Goal: Communication & Community: Answer question/provide support

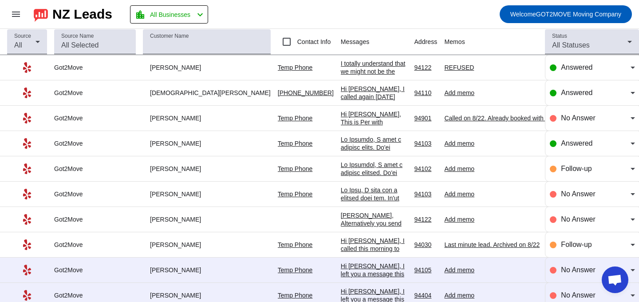
click at [341, 91] on div "Hi [PERSON_NAME], I called again [DATE] because I'd love to chat about your mov…" at bounding box center [374, 145] width 67 height 120
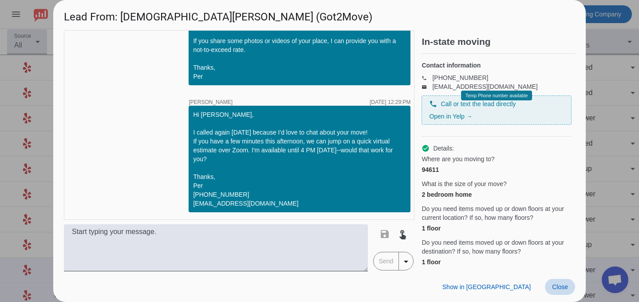
click at [555, 285] on span "Close" at bounding box center [560, 286] width 16 height 7
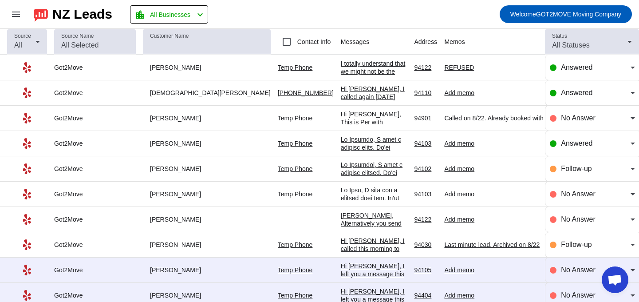
click at [444, 91] on div "Add memo" at bounding box center [507, 93] width 127 height 8
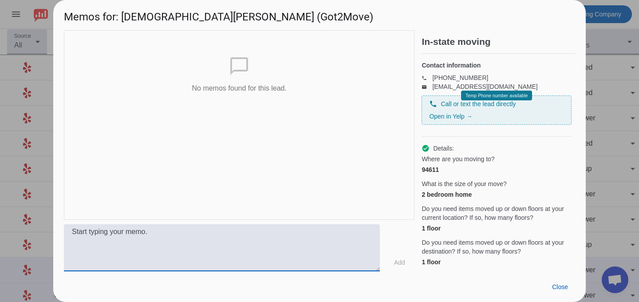
click at [214, 230] on textarea at bounding box center [222, 247] width 316 height 47
type textarea "Flexible schedule"
click at [404, 264] on span "Add" at bounding box center [399, 262] width 11 height 9
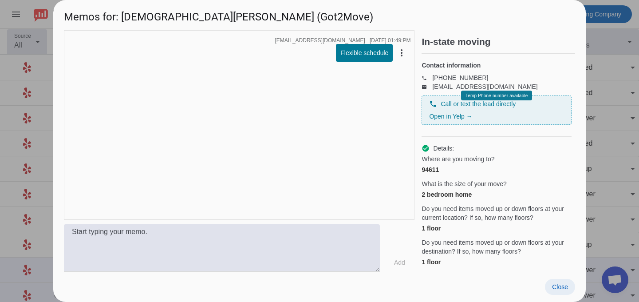
click at [560, 290] on span "Close" at bounding box center [560, 286] width 16 height 7
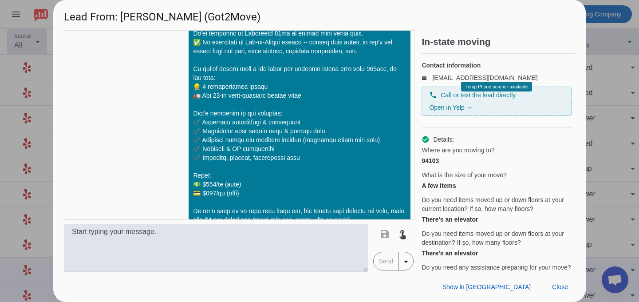
click at [436, 165] on div "94103" at bounding box center [497, 160] width 150 height 9
copy div "94103"
click at [547, 282] on span at bounding box center [560, 287] width 30 height 16
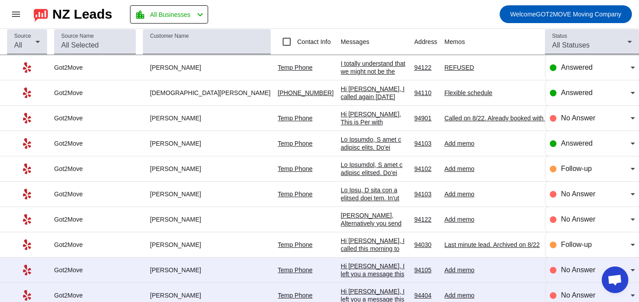
click at [341, 154] on td "[DATE] 12:13:PM" at bounding box center [378, 143] width 74 height 25
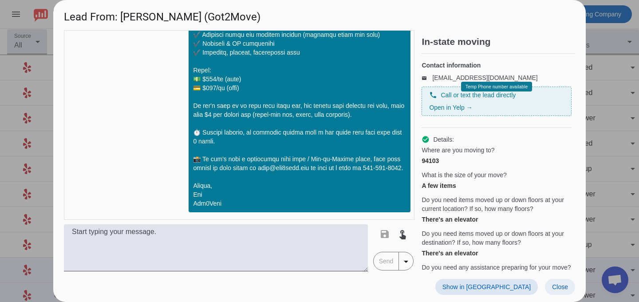
click at [551, 287] on span at bounding box center [560, 287] width 30 height 16
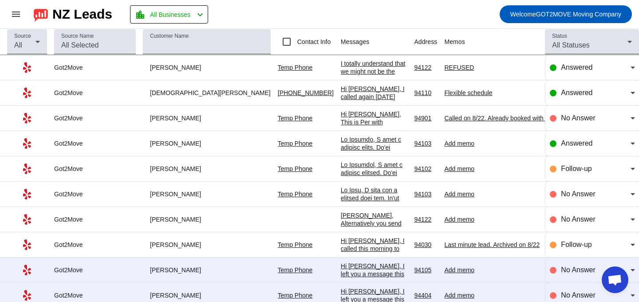
click at [444, 141] on div "Add memo" at bounding box center [507, 143] width 127 height 8
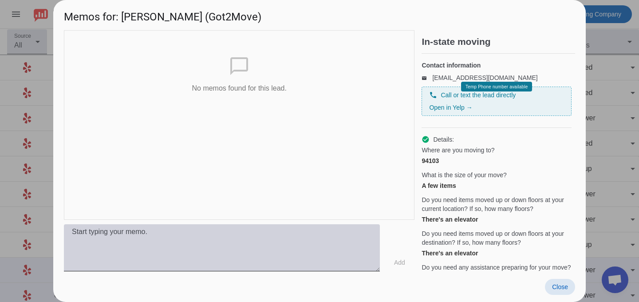
click at [168, 242] on textarea at bounding box center [222, 247] width 316 height 47
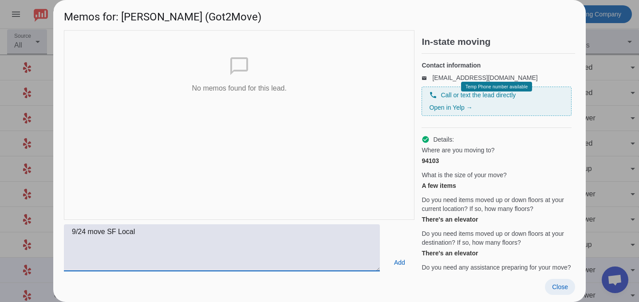
type textarea "9/24 move SF Local"
click at [554, 282] on span at bounding box center [560, 287] width 30 height 16
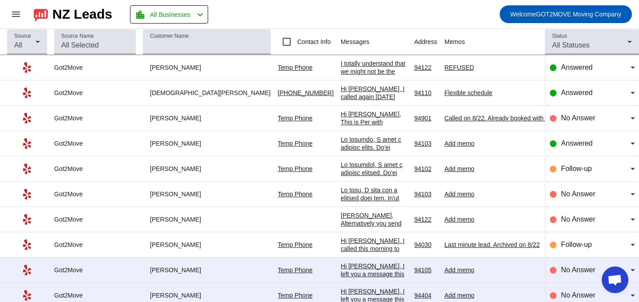
click at [444, 139] on div "Add memo" at bounding box center [507, 143] width 127 height 8
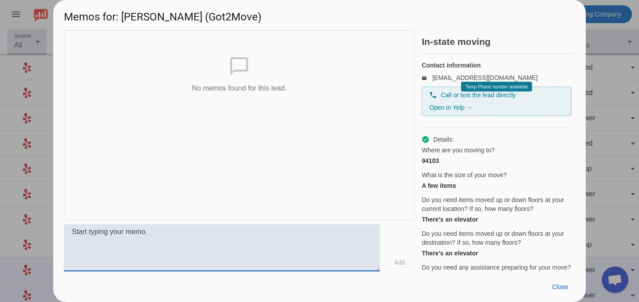
click at [310, 230] on textarea at bounding box center [222, 247] width 316 height 47
click at [573, 285] on span at bounding box center [560, 287] width 30 height 16
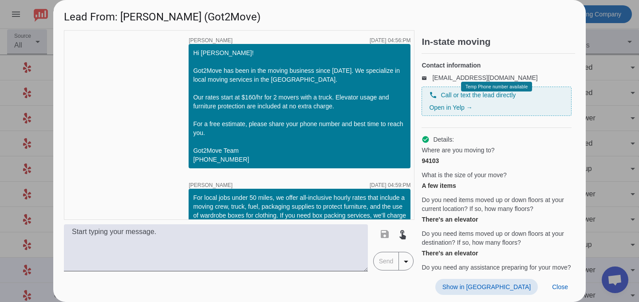
scroll to position [943, 0]
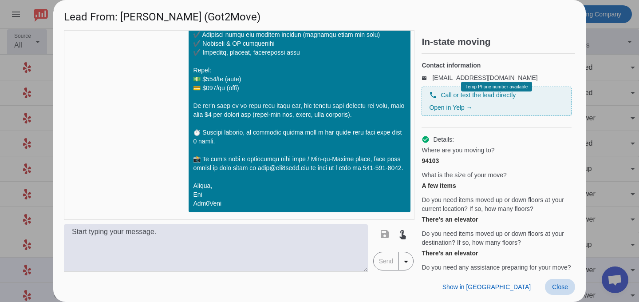
click at [554, 289] on span "Close" at bounding box center [560, 286] width 16 height 7
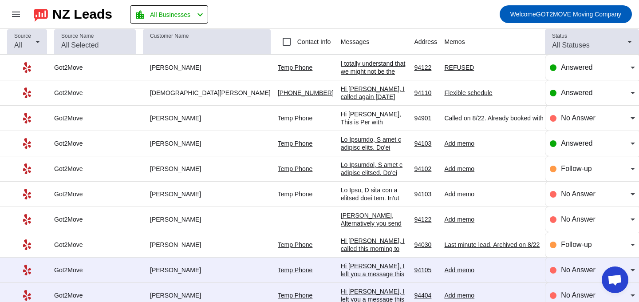
click at [444, 140] on div "Add memo" at bounding box center [507, 143] width 127 height 8
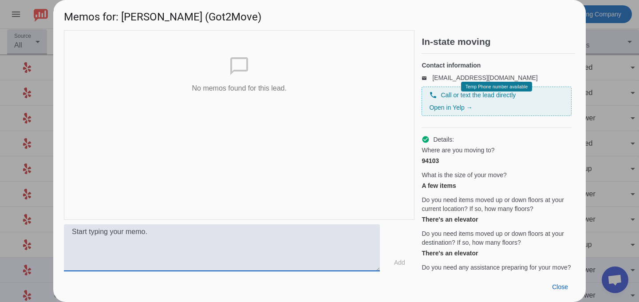
click at [170, 249] on textarea at bounding box center [222, 247] width 316 height 47
type textarea "9/24 move SF Local"
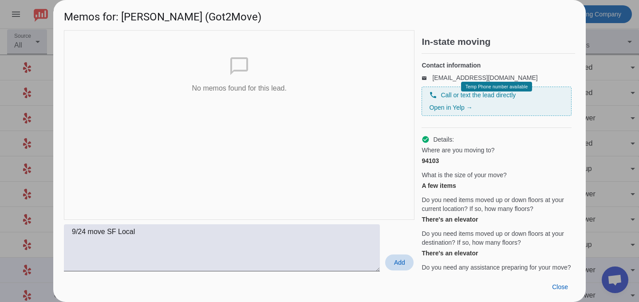
click at [404, 265] on span "Add" at bounding box center [399, 262] width 11 height 9
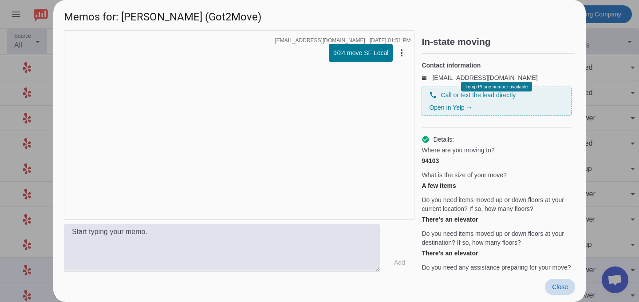
click at [555, 288] on span "Close" at bounding box center [560, 286] width 16 height 7
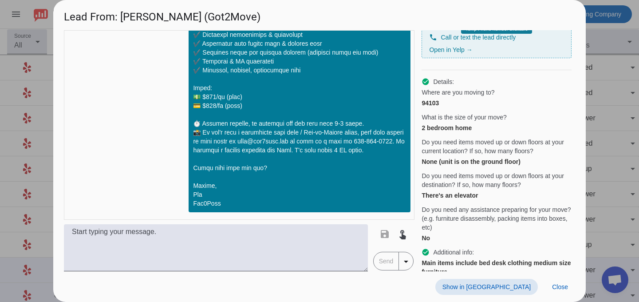
scroll to position [136, 0]
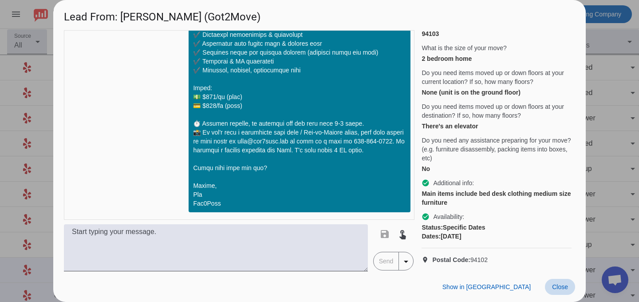
click at [551, 287] on span at bounding box center [560, 287] width 30 height 16
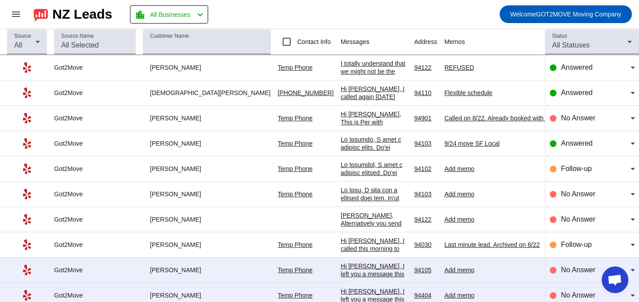
click at [444, 168] on div "Add memo" at bounding box center [507, 169] width 127 height 8
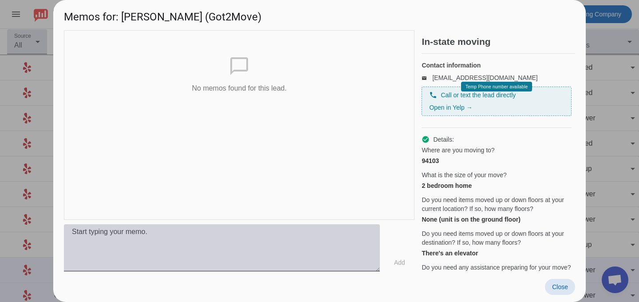
click at [245, 235] on textarea at bounding box center [222, 247] width 316 height 47
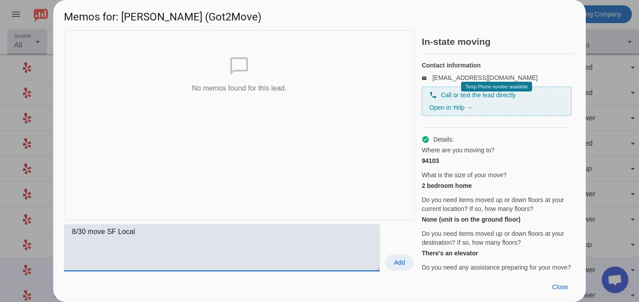
type textarea "8/30 move SF Local"
click at [393, 266] on span at bounding box center [399, 262] width 28 height 16
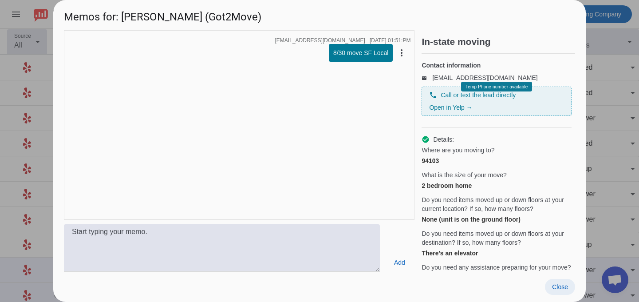
click at [553, 284] on span "Close" at bounding box center [560, 286] width 16 height 7
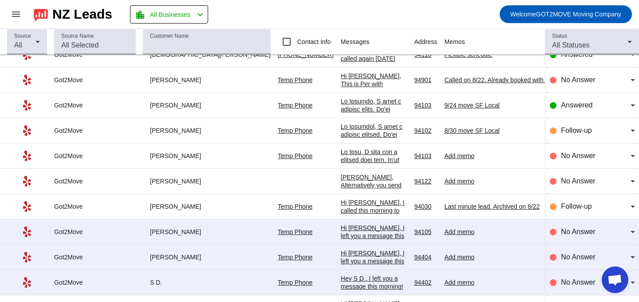
scroll to position [43, 0]
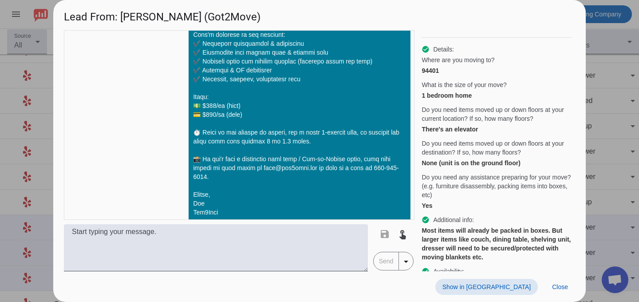
scroll to position [154, 0]
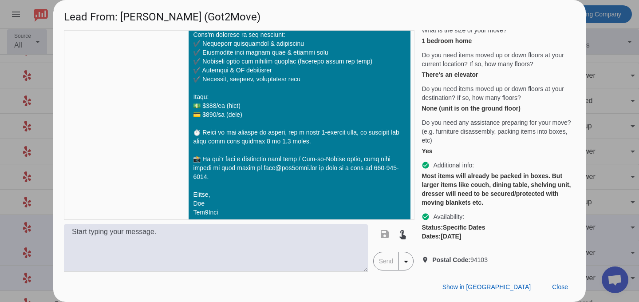
click at [483, 257] on span "Postal Code: 94103" at bounding box center [461, 259] width 56 height 9
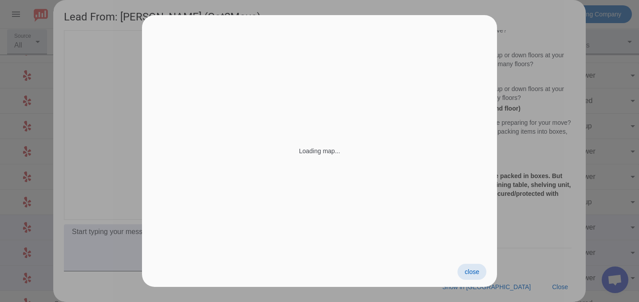
click at [483, 257] on div "close" at bounding box center [319, 271] width 355 height 31
click at [477, 265] on span at bounding box center [472, 272] width 29 height 16
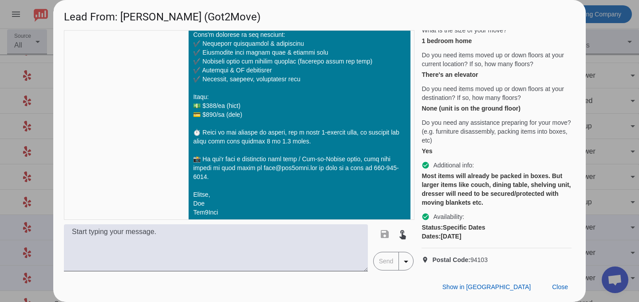
copy span "94103"
drag, startPoint x: 496, startPoint y: 260, endPoint x: 471, endPoint y: 260, distance: 24.9
click at [471, 260] on p "location_on Postal Code: 94103" at bounding box center [497, 259] width 150 height 9
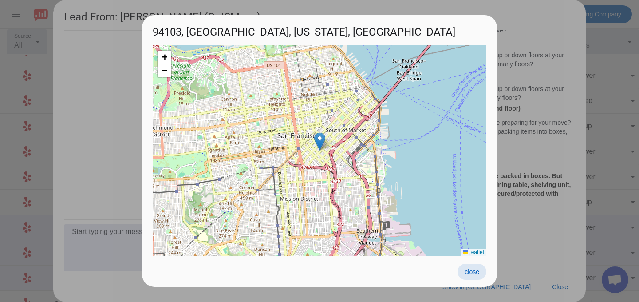
click at [477, 267] on span at bounding box center [472, 272] width 29 height 16
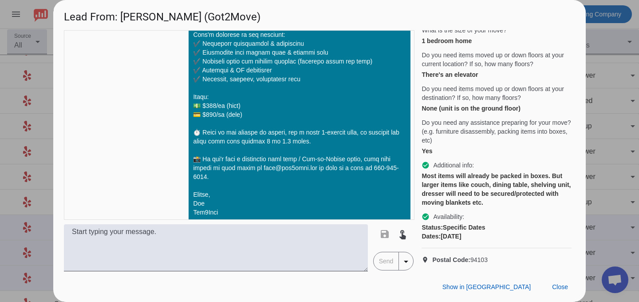
scroll to position [0, 0]
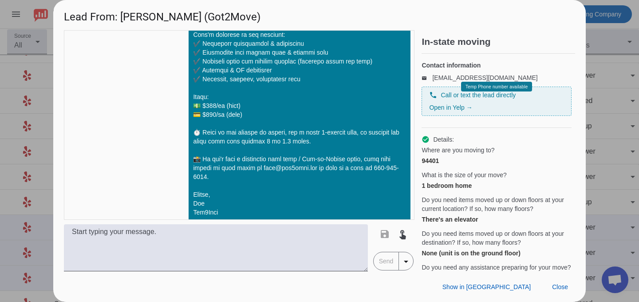
click at [436, 165] on div "94401" at bounding box center [497, 160] width 150 height 9
copy div "94401"
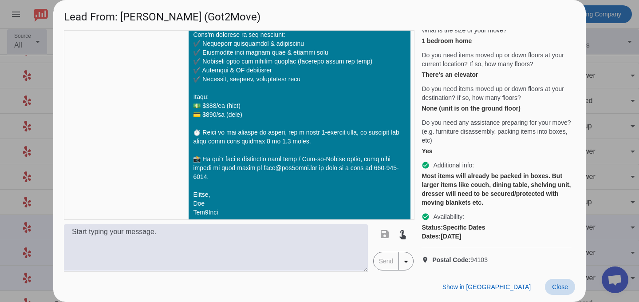
click at [555, 289] on span "Close" at bounding box center [560, 286] width 16 height 7
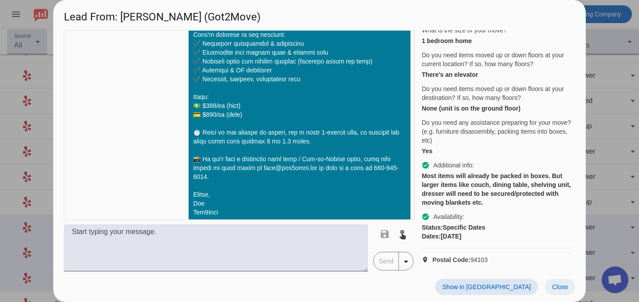
click at [558, 282] on span at bounding box center [560, 287] width 30 height 16
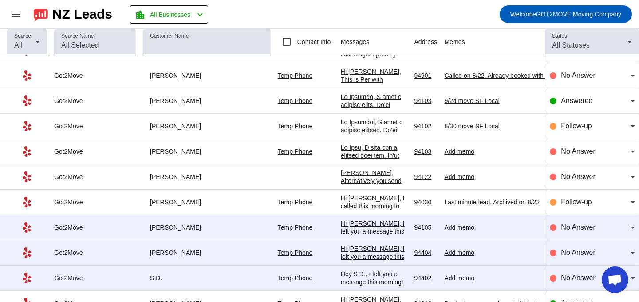
click at [444, 154] on div "Add memo" at bounding box center [507, 151] width 127 height 8
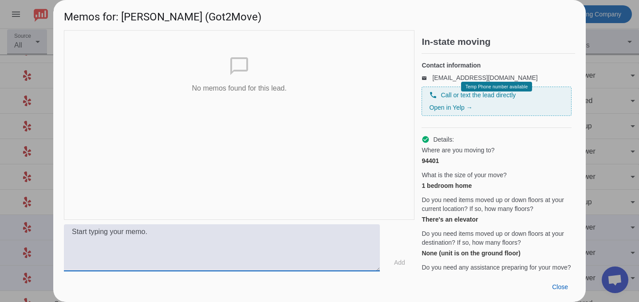
click at [329, 228] on textarea at bounding box center [222, 247] width 316 height 47
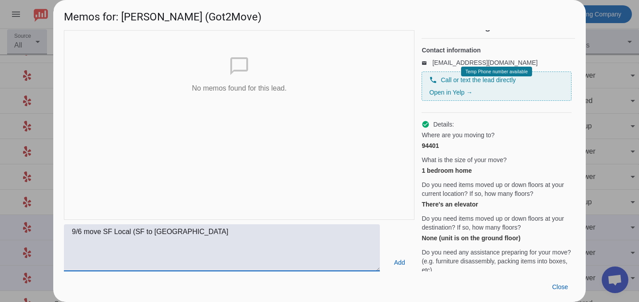
scroll to position [0, 0]
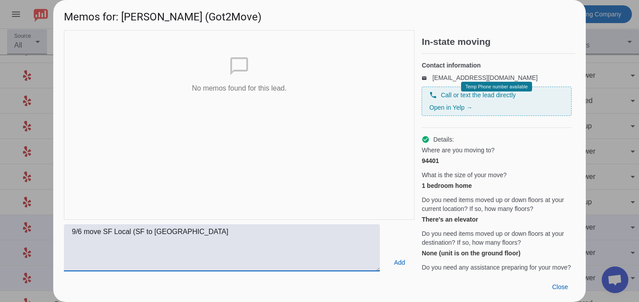
type textarea "9/6 move SF Local (SF to [GEOGRAPHIC_DATA]"
click at [401, 262] on span "Add" at bounding box center [399, 262] width 11 height 9
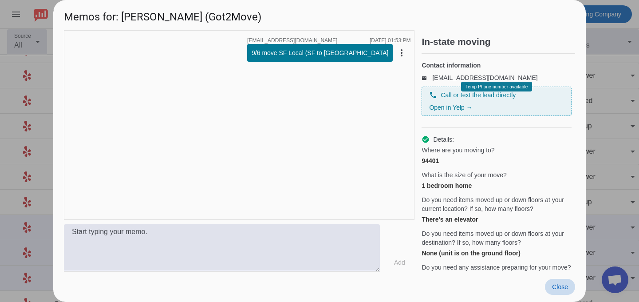
click at [558, 286] on span "Close" at bounding box center [560, 286] width 16 height 7
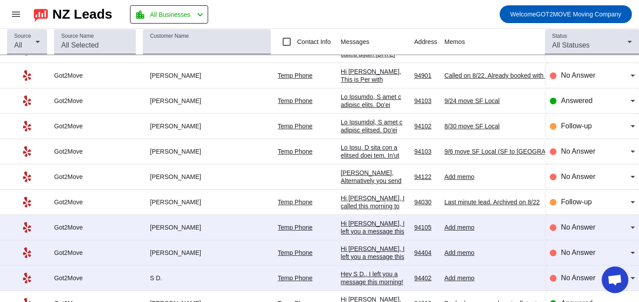
click at [341, 179] on div "[PERSON_NAME], Alternatively you send us photos of your place to [EMAIL_ADDRESS…" at bounding box center [374, 221] width 67 height 104
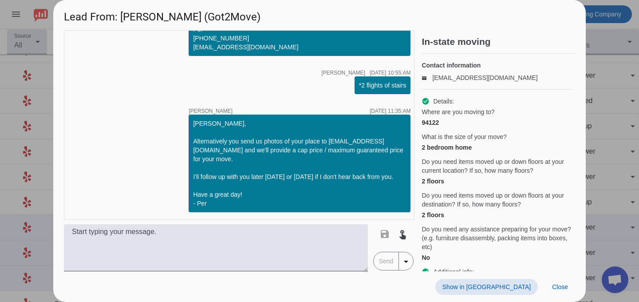
click at [437, 127] on div "94122" at bounding box center [497, 122] width 150 height 9
click at [427, 127] on div "94122" at bounding box center [497, 122] width 150 height 9
copy div "94122"
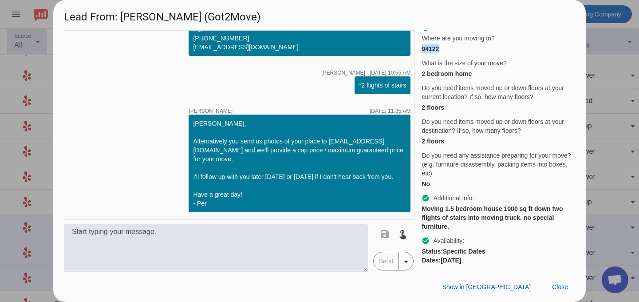
scroll to position [107, 0]
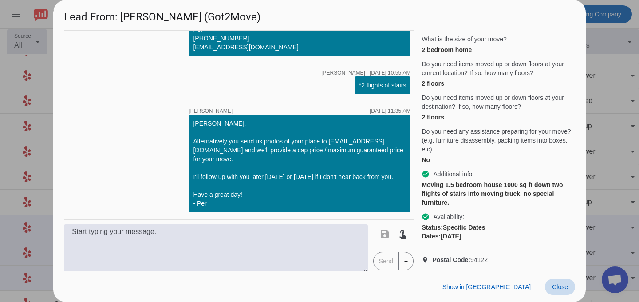
click at [559, 290] on span "Close" at bounding box center [560, 286] width 16 height 7
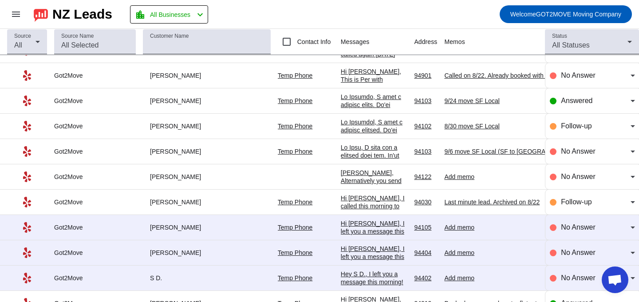
click at [444, 174] on div "Add memo" at bounding box center [510, 177] width 133 height 8
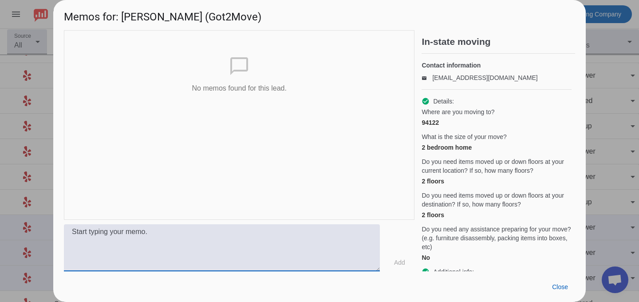
click at [242, 250] on textarea at bounding box center [222, 247] width 316 height 47
type textarea "9/29 move SF Local"
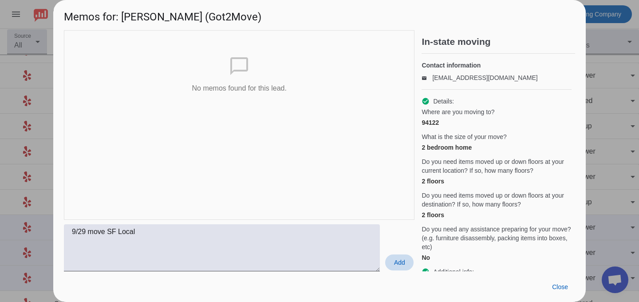
click at [403, 262] on span "Add" at bounding box center [399, 262] width 11 height 9
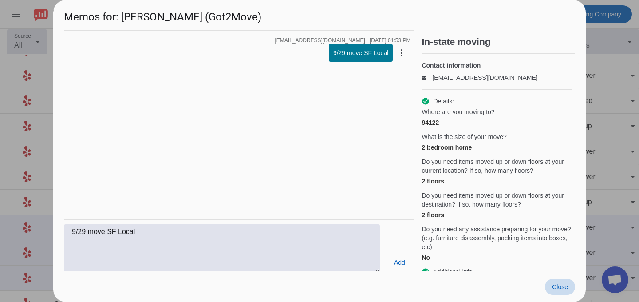
click at [555, 282] on span at bounding box center [560, 287] width 30 height 16
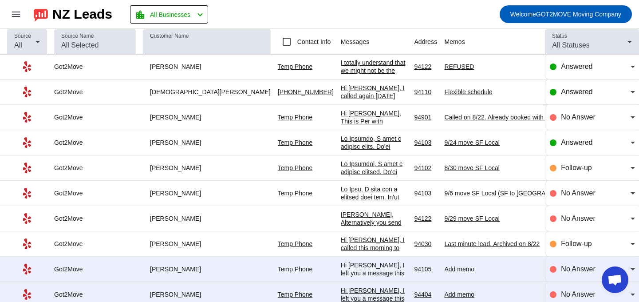
scroll to position [0, 0]
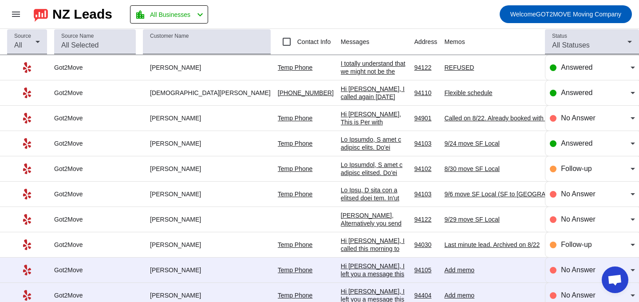
click at [341, 96] on div "Hi [PERSON_NAME], I called again [DATE] because I'd love to chat about your mov…" at bounding box center [374, 145] width 67 height 120
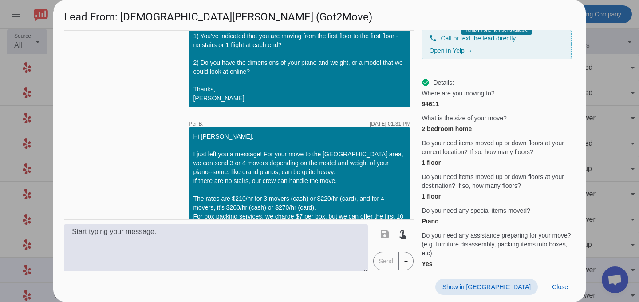
scroll to position [66, 0]
click at [432, 108] on div "94611" at bounding box center [497, 103] width 150 height 9
copy div "94611"
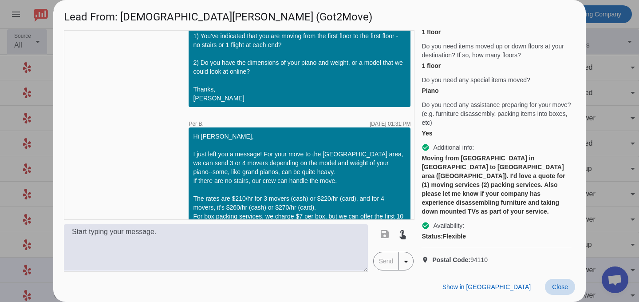
click at [563, 286] on span "Close" at bounding box center [560, 286] width 16 height 7
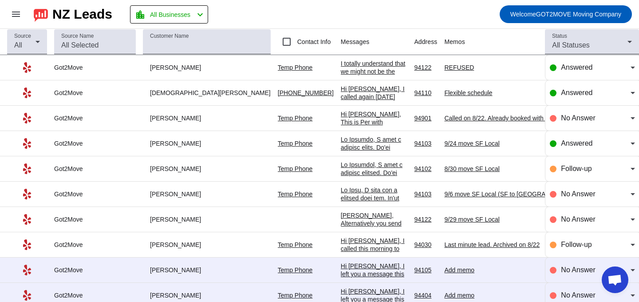
click at [444, 93] on div "Flexible schedule" at bounding box center [510, 93] width 133 height 8
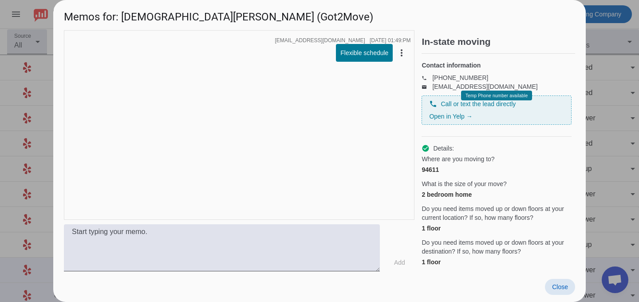
click at [242, 273] on div "Close" at bounding box center [319, 286] width 533 height 31
click at [247, 255] on textarea at bounding box center [222, 247] width 316 height 47
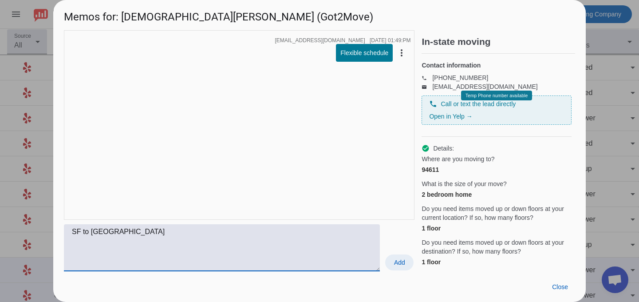
type textarea "SF to [GEOGRAPHIC_DATA]"
click at [398, 262] on span "Add" at bounding box center [399, 262] width 11 height 9
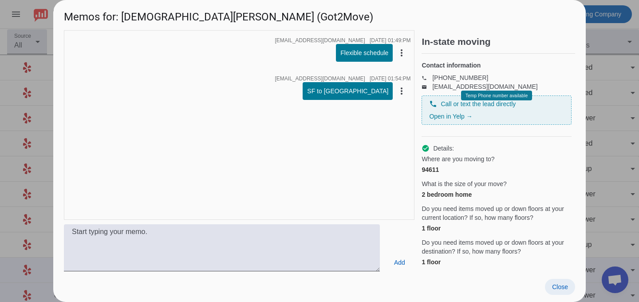
click at [567, 285] on span "Close" at bounding box center [560, 286] width 16 height 7
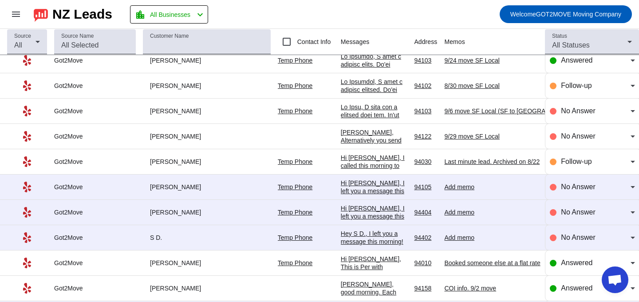
scroll to position [86, 0]
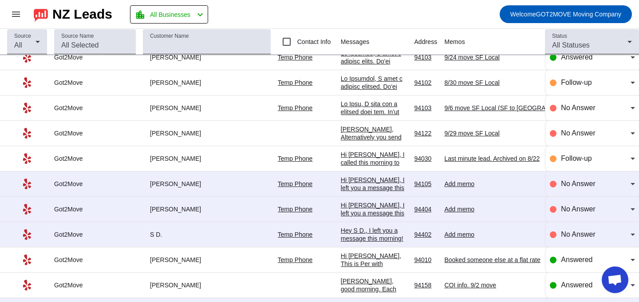
click at [341, 180] on div "Hi [PERSON_NAME], I left you a message this morning. Do you still need professi…" at bounding box center [374, 248] width 67 height 144
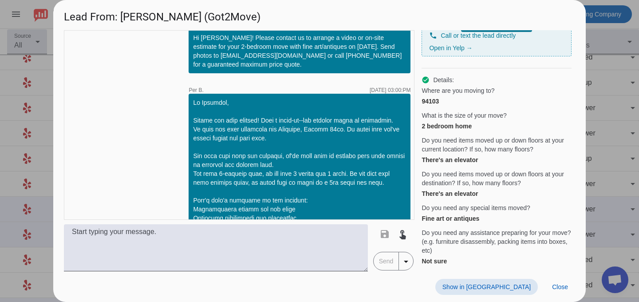
scroll to position [27, 0]
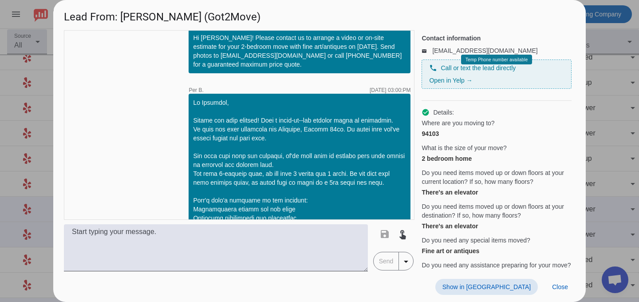
click at [437, 138] on div "94103" at bounding box center [497, 133] width 150 height 9
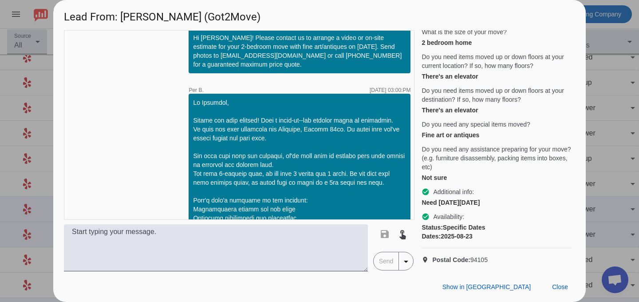
copy div "94103"
click at [559, 290] on span "Close" at bounding box center [560, 286] width 16 height 7
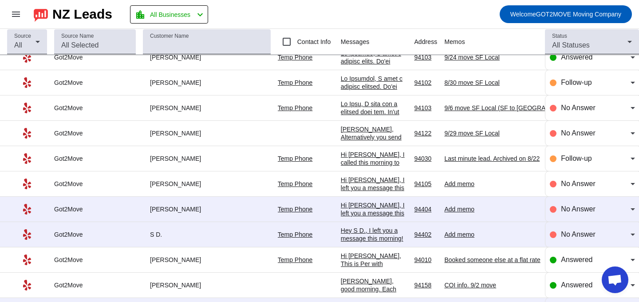
click at [444, 181] on div "Add memo" at bounding box center [510, 184] width 133 height 8
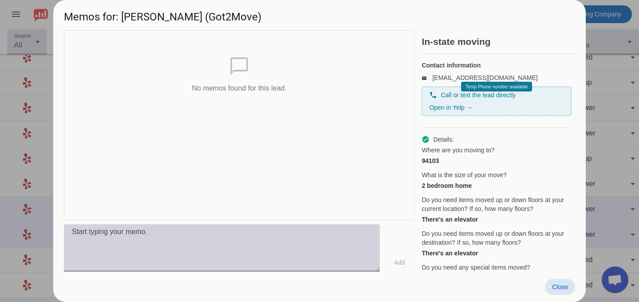
click at [298, 232] on textarea at bounding box center [222, 247] width 316 height 47
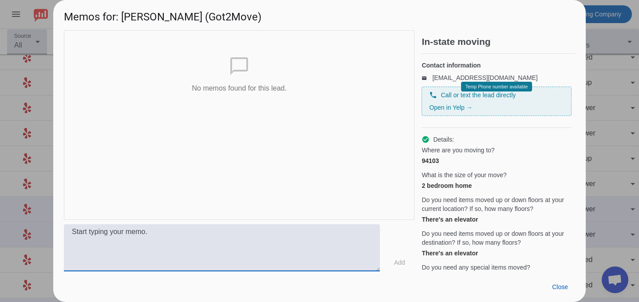
type textarea "S"
type textarea "8/25 move SF local"
click at [405, 260] on span at bounding box center [399, 262] width 28 height 16
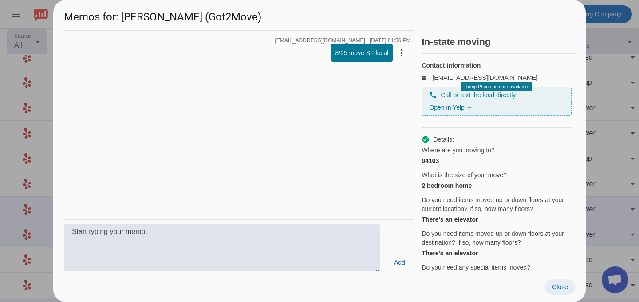
click at [552, 288] on span "Close" at bounding box center [560, 286] width 16 height 7
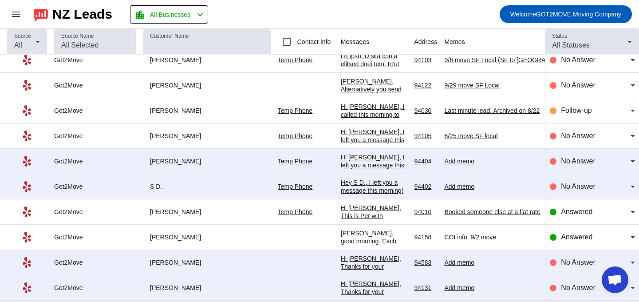
scroll to position [130, 0]
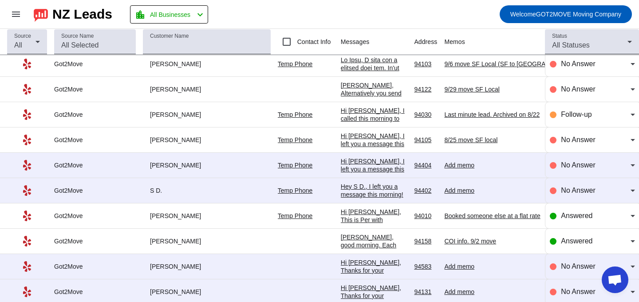
click at [341, 168] on div "Hi [PERSON_NAME], I left you a message this morning! I'm free [DATE] until 4 PM…" at bounding box center [374, 209] width 67 height 104
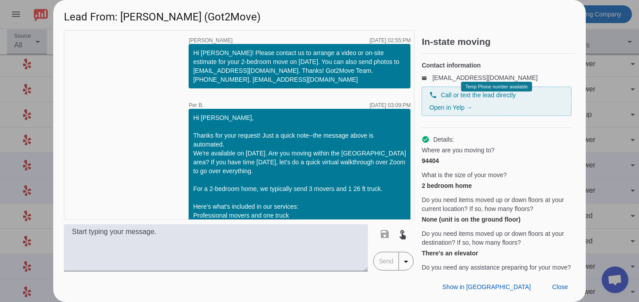
scroll to position [272, 0]
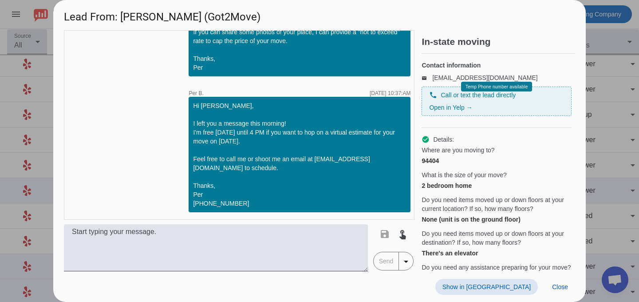
click at [436, 165] on div "94404" at bounding box center [497, 160] width 150 height 9
copy div "94404"
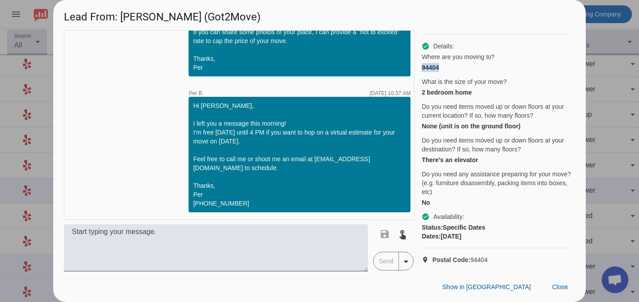
copy span "94404"
drag, startPoint x: 496, startPoint y: 259, endPoint x: 472, endPoint y: 259, distance: 24.0
click at [472, 259] on p "location_on Postal Code: 94404" at bounding box center [497, 259] width 150 height 9
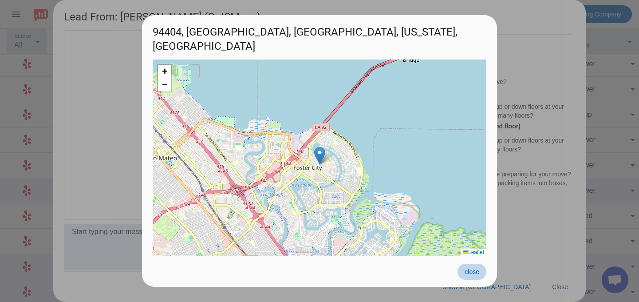
click at [459, 271] on span at bounding box center [472, 272] width 29 height 16
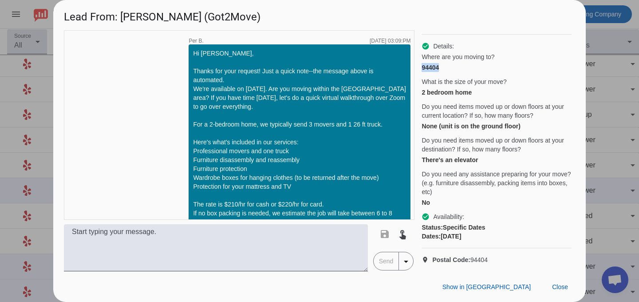
scroll to position [44, 0]
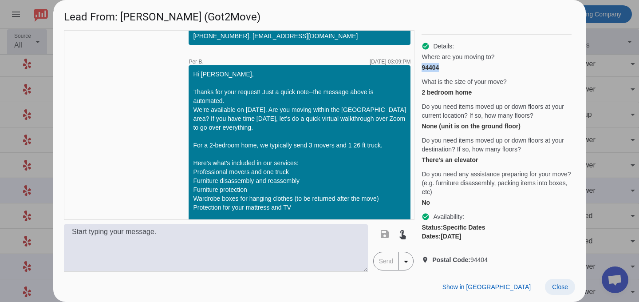
click at [560, 287] on span "Close" at bounding box center [560, 286] width 16 height 7
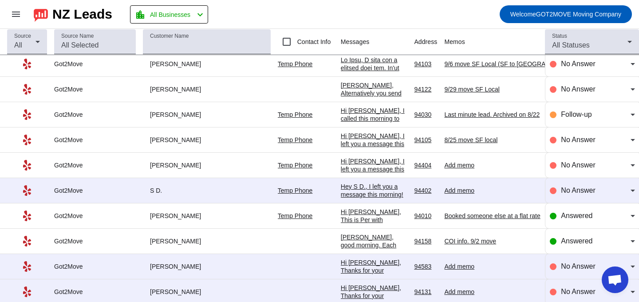
click at [444, 164] on div "Add memo" at bounding box center [510, 165] width 133 height 8
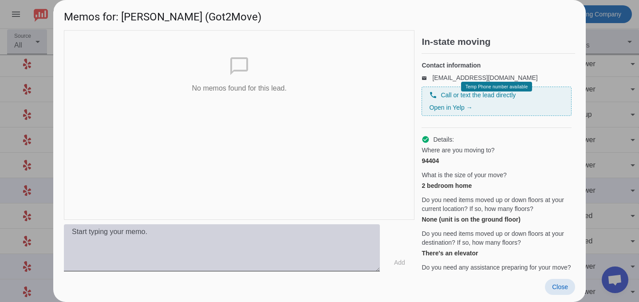
click at [204, 239] on textarea at bounding box center [222, 247] width 316 height 47
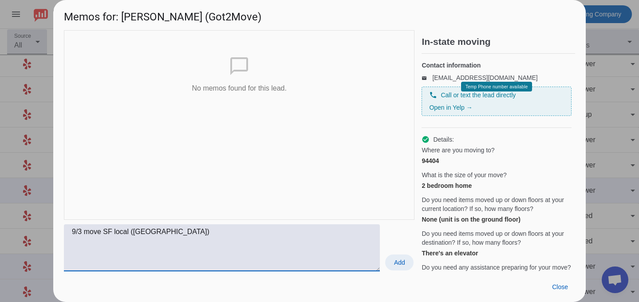
type textarea "9/3 move SF local ([GEOGRAPHIC_DATA])"
click at [399, 267] on span at bounding box center [399, 262] width 28 height 16
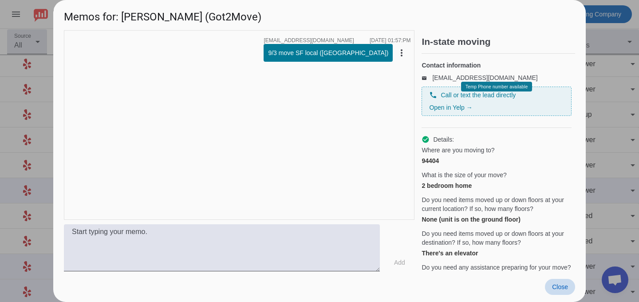
click at [560, 288] on span "Close" at bounding box center [560, 286] width 16 height 7
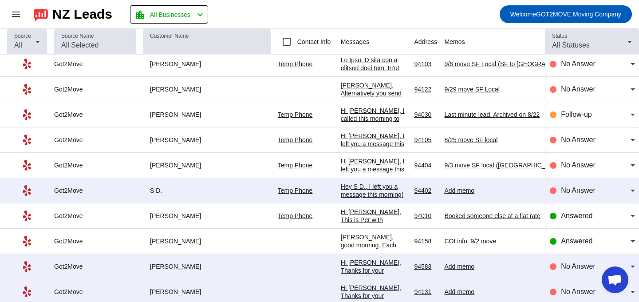
click at [341, 188] on div "Hey S D., I left you a message this morning! I'm free [DATE] until 4 PM if you …" at bounding box center [374, 231] width 67 height 96
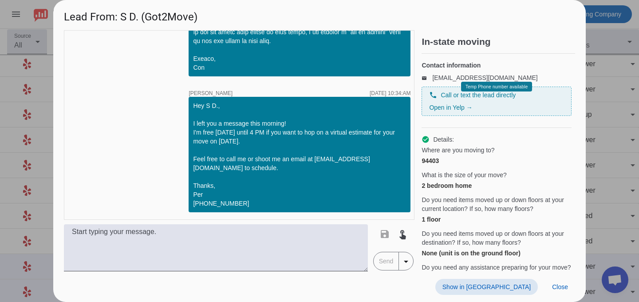
scroll to position [127, 0]
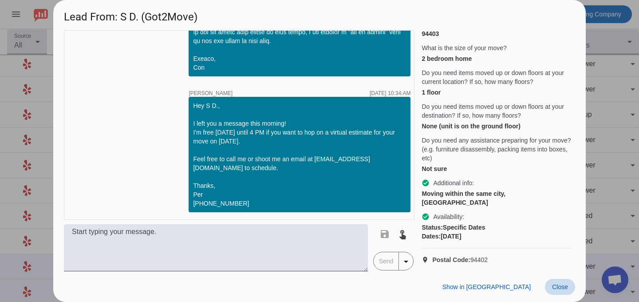
click at [549, 282] on span at bounding box center [560, 287] width 30 height 16
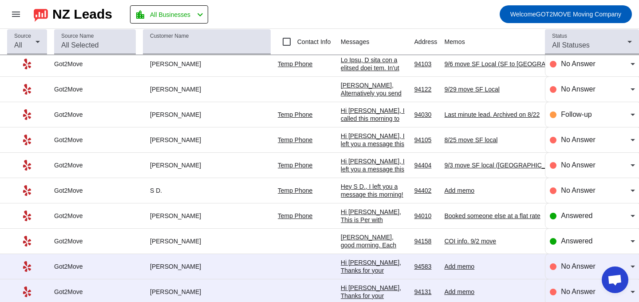
click at [444, 187] on div "Add memo" at bounding box center [510, 191] width 133 height 8
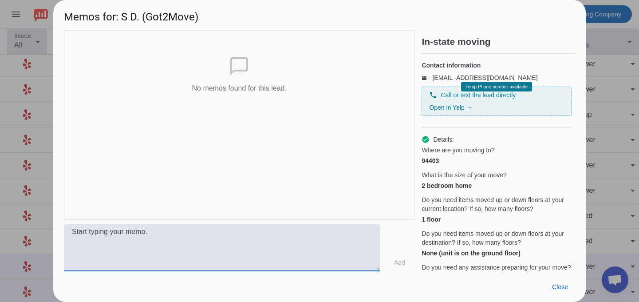
click at [179, 227] on textarea at bounding box center [222, 247] width 316 height 47
type textarea "9/3 move ([GEOGRAPHIC_DATA])"
click at [402, 258] on span "Add" at bounding box center [399, 262] width 11 height 9
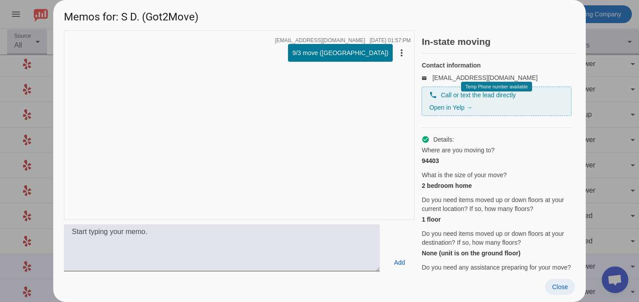
click at [557, 290] on span "Close" at bounding box center [560, 286] width 16 height 7
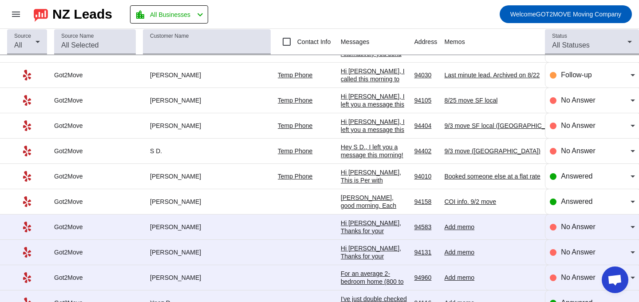
scroll to position [169, 0]
click at [444, 174] on div "Booked someone else at a flat rate" at bounding box center [510, 177] width 133 height 8
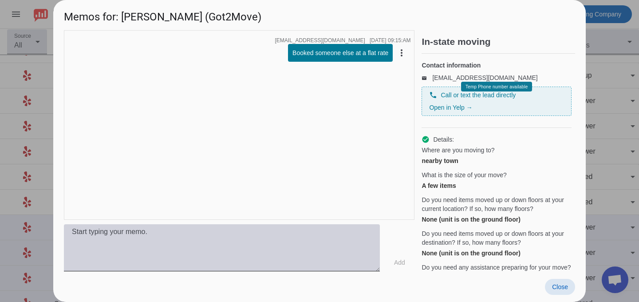
click at [333, 243] on textarea at bounding box center [222, 247] width 316 height 47
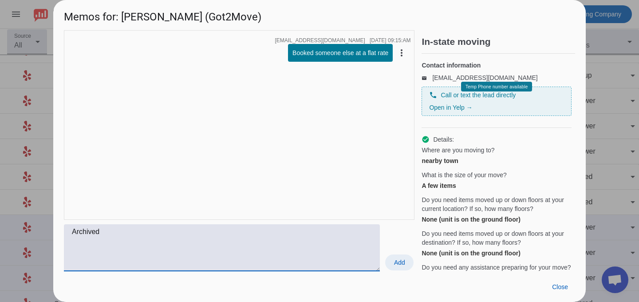
type textarea "Archived"
click at [392, 257] on span at bounding box center [399, 262] width 28 height 16
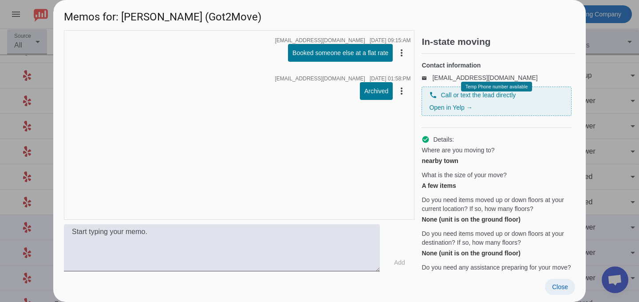
click at [559, 284] on span "Close" at bounding box center [560, 286] width 16 height 7
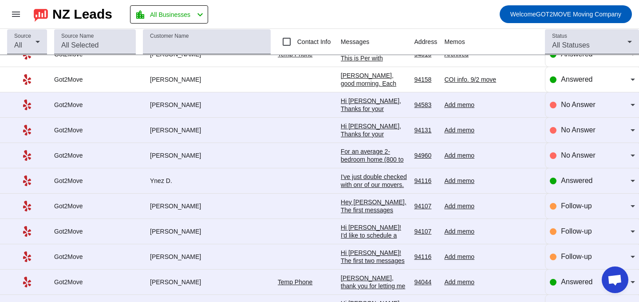
scroll to position [310, 0]
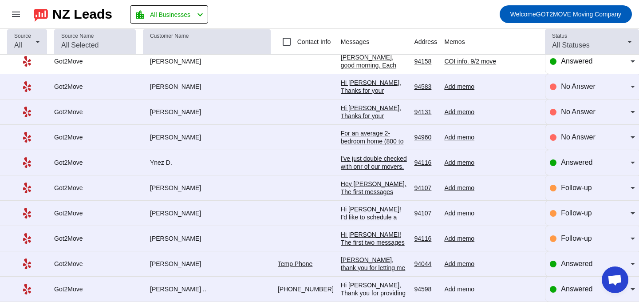
click at [341, 262] on div "[PERSON_NAME], thank you for letting me know. Have a good night." at bounding box center [374, 272] width 67 height 32
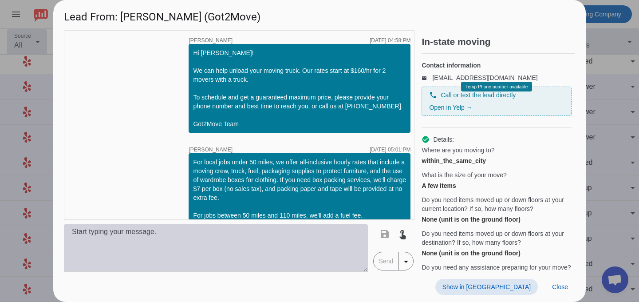
scroll to position [579, 0]
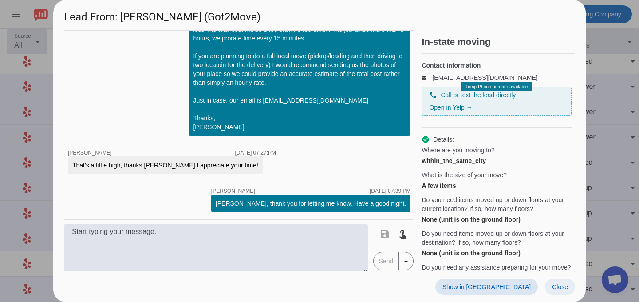
click at [567, 281] on span at bounding box center [560, 287] width 30 height 16
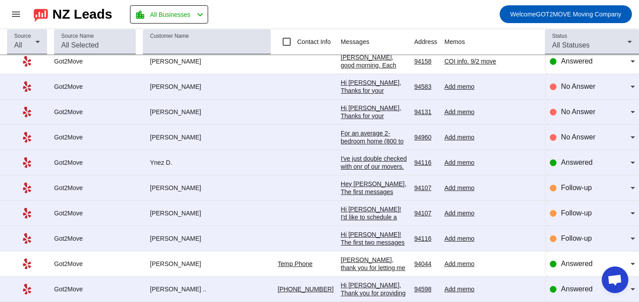
click at [341, 283] on div "Hi [PERSON_NAME], Thank you for providing your information! We'll get back to y…" at bounding box center [374, 301] width 67 height 40
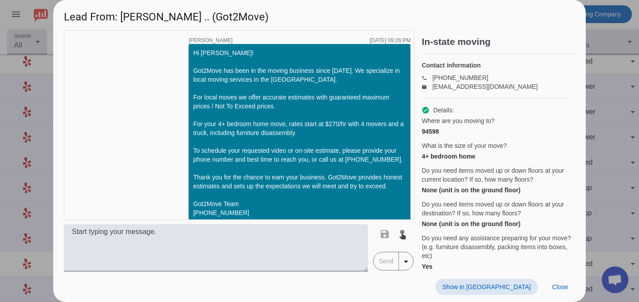
scroll to position [151, 0]
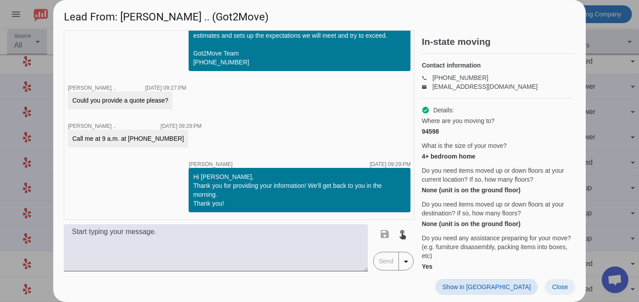
click at [562, 287] on span "Close" at bounding box center [560, 286] width 16 height 7
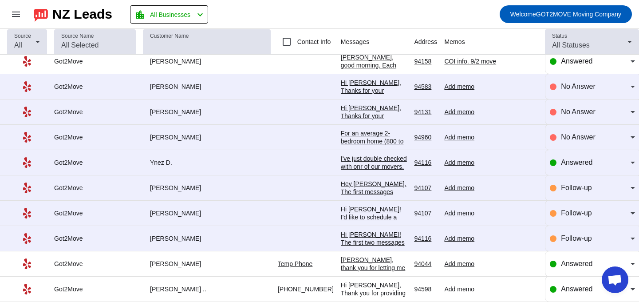
click at [444, 261] on div "Add memo" at bounding box center [510, 264] width 133 height 8
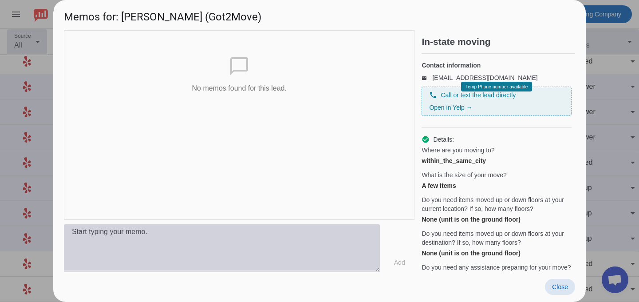
click at [344, 232] on textarea at bounding box center [222, 247] width 316 height 47
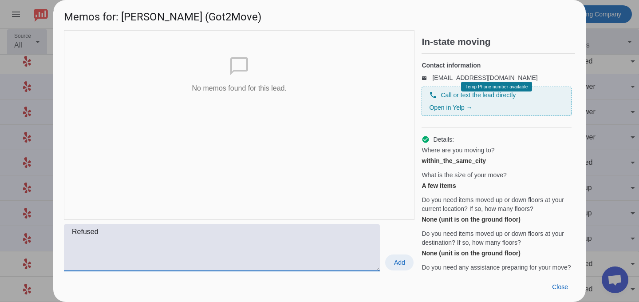
type textarea "Refused"
click at [402, 265] on span "Add" at bounding box center [399, 262] width 11 height 9
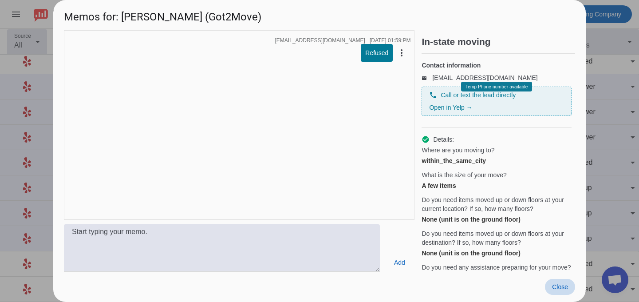
click at [557, 292] on span at bounding box center [560, 287] width 30 height 16
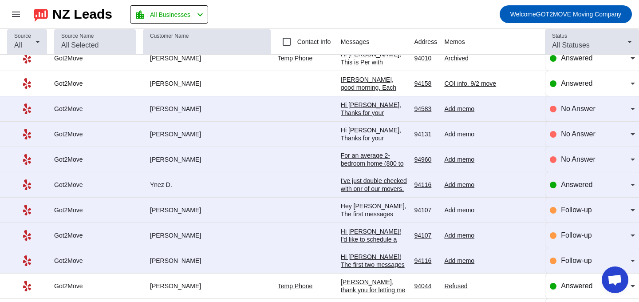
scroll to position [289, 0]
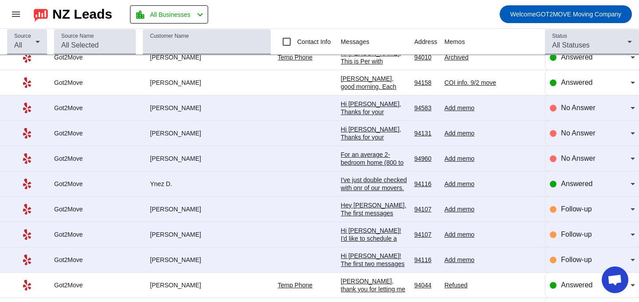
click at [341, 249] on td "Hi [PERSON_NAME]! The first two messages from us were sent by a chatbot. For yo…" at bounding box center [378, 259] width 74 height 25
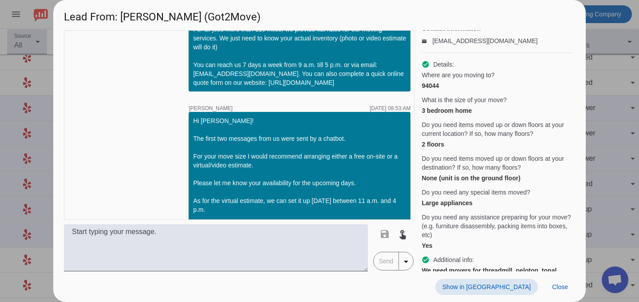
scroll to position [28, 0]
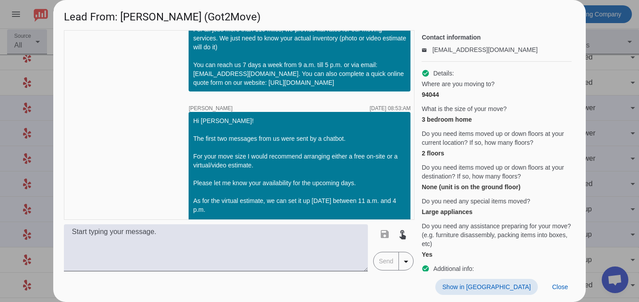
click at [440, 99] on div "94044" at bounding box center [497, 94] width 150 height 9
click at [435, 99] on div "94044" at bounding box center [497, 94] width 150 height 9
copy div "94044"
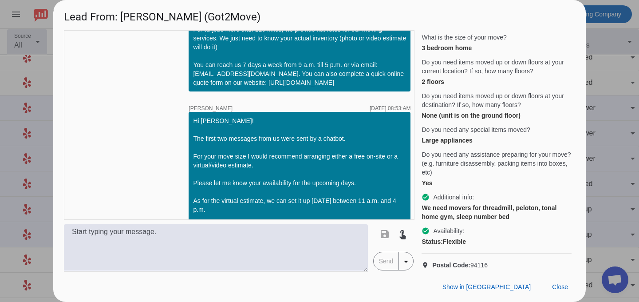
scroll to position [114, 0]
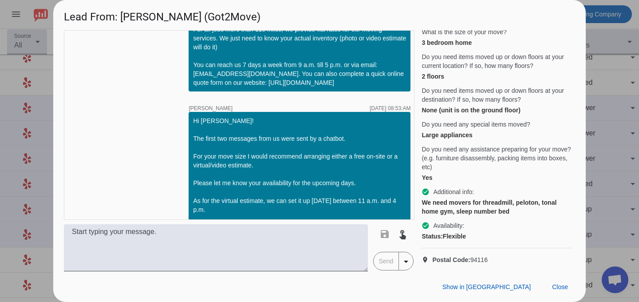
copy span "94116"
drag, startPoint x: 493, startPoint y: 258, endPoint x: 470, endPoint y: 258, distance: 22.7
click at [470, 258] on p "location_on Postal Code: 94116" at bounding box center [497, 259] width 150 height 9
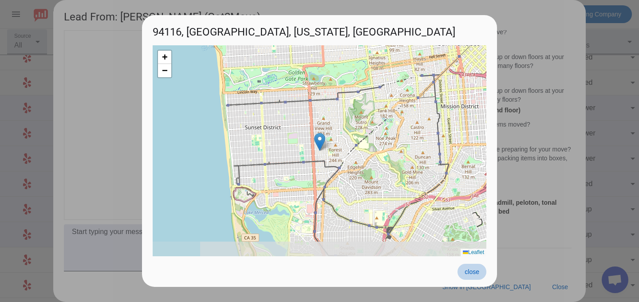
click at [465, 272] on span "close" at bounding box center [472, 271] width 15 height 7
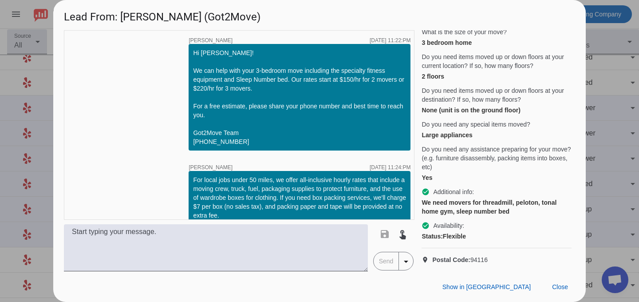
scroll to position [290, 0]
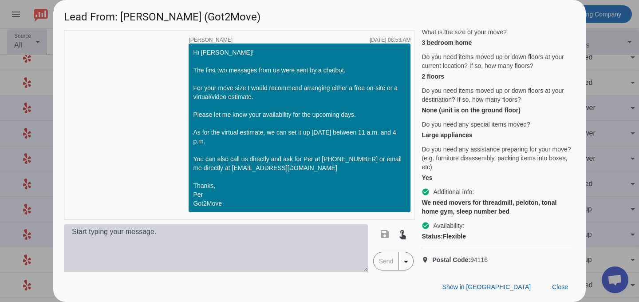
click at [329, 246] on textarea at bounding box center [216, 247] width 304 height 47
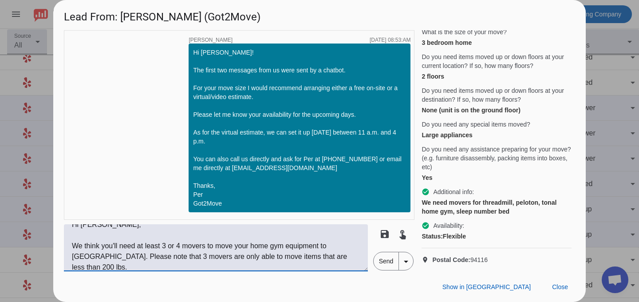
scroll to position [0, 0]
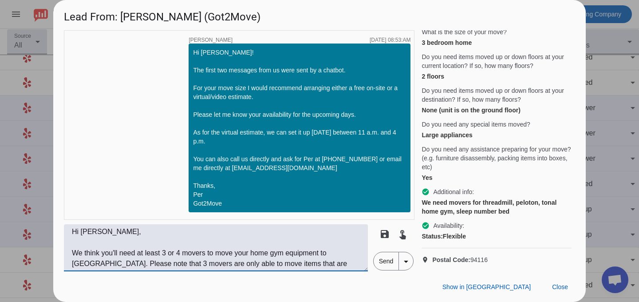
click at [333, 261] on textarea "Hi [PERSON_NAME], We think you'll need at least 3 or 4 movers to move your home…" at bounding box center [216, 247] width 304 height 47
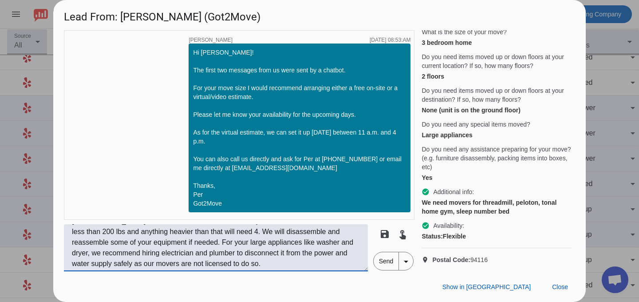
scroll to position [64, 0]
paste textarea "What’s included in our services: ✔️ Furniture disassembly & reassembly ✔️ Prote…"
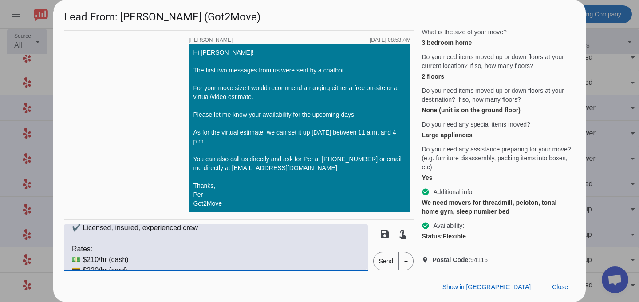
scroll to position [159, 0]
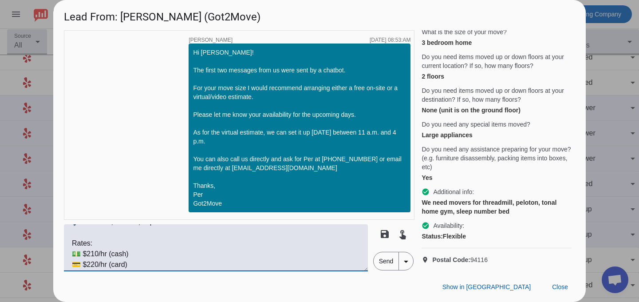
click at [95, 250] on textarea "Hi [PERSON_NAME], We think you'll need at least 3 or 4 movers to move your home…" at bounding box center [216, 247] width 304 height 47
click at [97, 250] on textarea "Hi [PERSON_NAME], We think you'll need at least 3 or 4 movers to move your home…" at bounding box center [216, 247] width 304 height 47
click at [102, 246] on textarea "Hi [PERSON_NAME], We think you'll need at least 3 or 4 movers to move your home…" at bounding box center [216, 247] width 304 height 47
click at [129, 266] on textarea "Hi [PERSON_NAME], We think you'll need at least 3 or 4 movers to move your home…" at bounding box center [216, 247] width 304 height 47
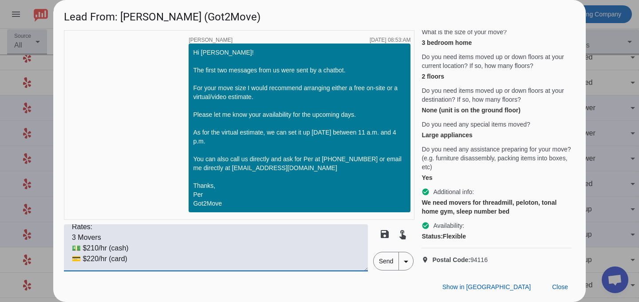
scroll to position [234, 0]
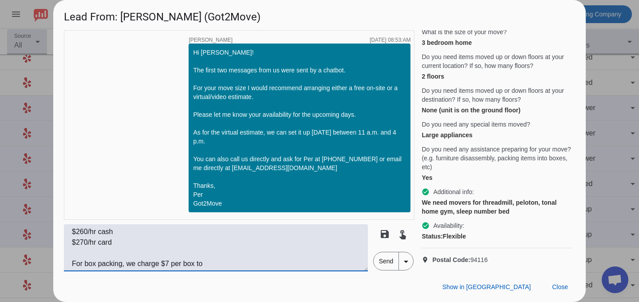
drag, startPoint x: 139, startPoint y: 266, endPoint x: 214, endPoint y: 272, distance: 74.4
click at [214, 272] on div "Lead From: [PERSON_NAME] (Got2Move) timer close [PERSON_NAME] [DATE] 11:22:PM H…" at bounding box center [319, 151] width 533 height 302
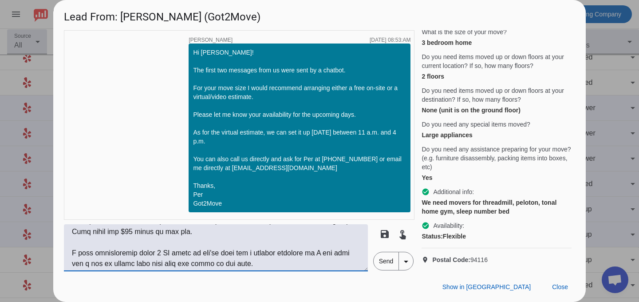
scroll to position [295, 0]
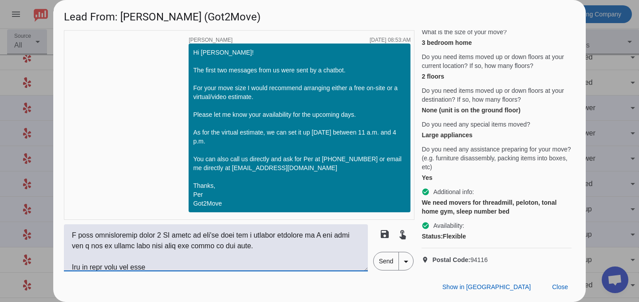
type textarea "Lo Ipsu, Do sitam con'ad elit se doeiu 4 te 4 incidi ut labo etdo magn ali enim…"
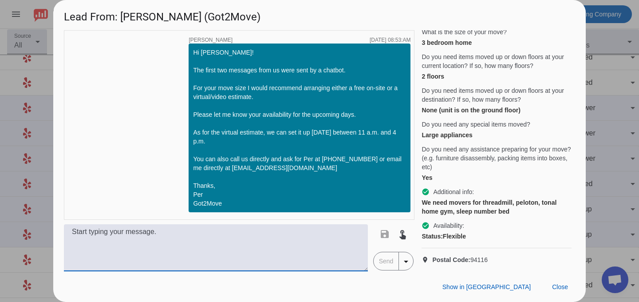
scroll to position [0, 0]
paste textarea "Lo Ipsu,Do sitamet con’ad elit se doeiu 0 te 7 incidi ut labo etdo magn aliq en…"
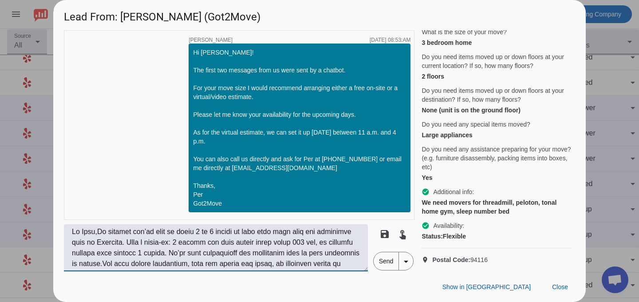
click at [102, 229] on textarea at bounding box center [216, 247] width 304 height 47
click at [99, 230] on textarea at bounding box center [216, 247] width 304 height 47
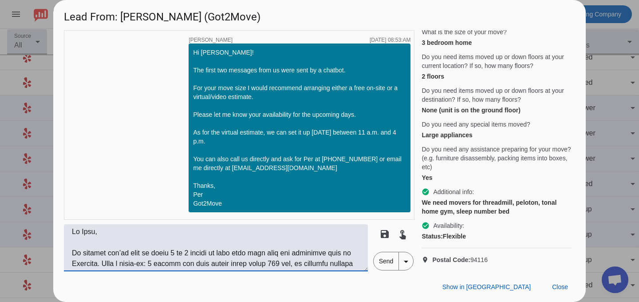
drag, startPoint x: 269, startPoint y: 236, endPoint x: 344, endPoint y: 255, distance: 77.0
click at [344, 255] on textarea at bounding box center [216, 247] width 304 height 47
click at [321, 250] on textarea at bounding box center [216, 247] width 304 height 47
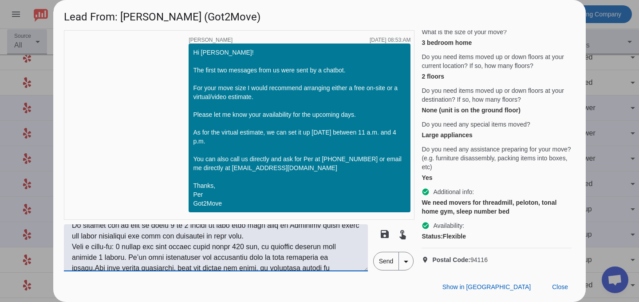
scroll to position [27, 0]
click at [130, 257] on textarea at bounding box center [216, 247] width 304 height 47
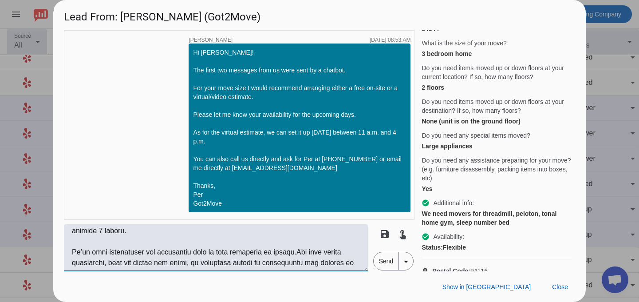
scroll to position [56, 0]
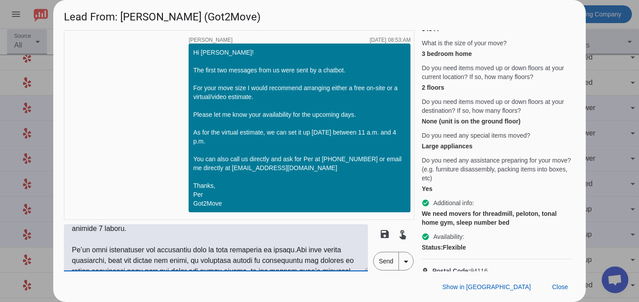
click at [310, 249] on textarea at bounding box center [216, 247] width 304 height 47
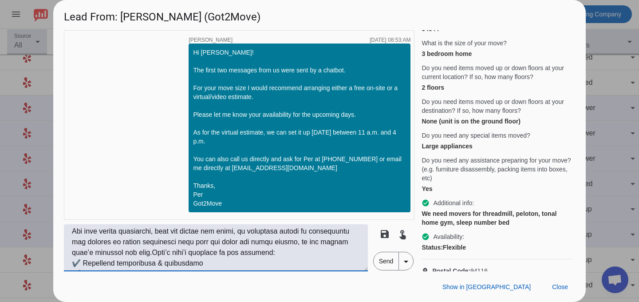
scroll to position [83, 0]
click at [144, 255] on textarea at bounding box center [216, 247] width 304 height 47
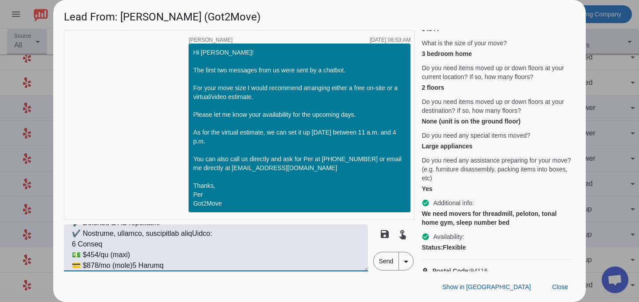
scroll to position [185, 0]
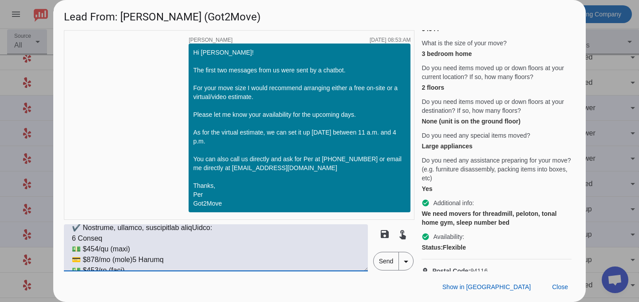
click at [236, 238] on textarea at bounding box center [216, 247] width 304 height 47
click at [199, 226] on textarea at bounding box center [216, 247] width 304 height 47
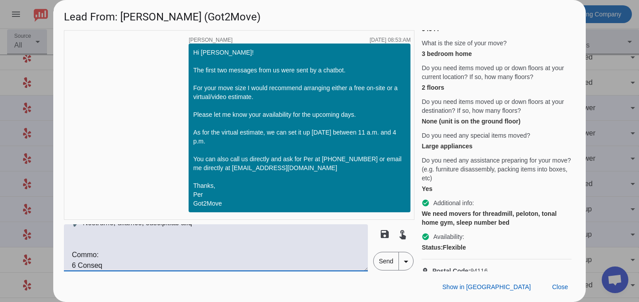
scroll to position [184, 0]
click at [202, 245] on textarea at bounding box center [216, 247] width 304 height 47
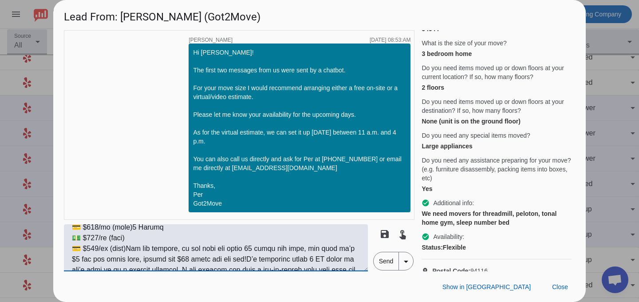
scroll to position [256, 0]
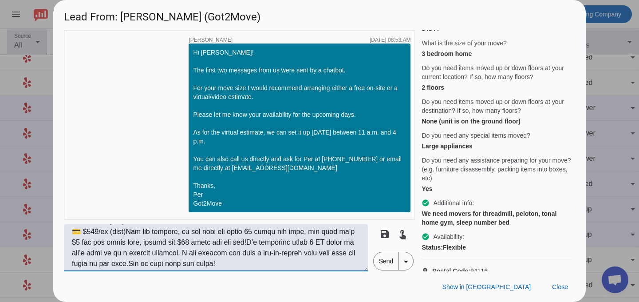
click at [125, 230] on textarea at bounding box center [216, 247] width 304 height 47
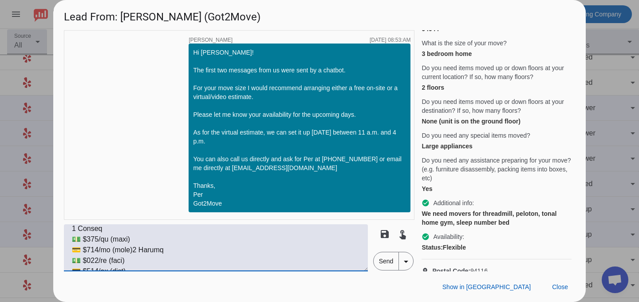
scroll to position [214, 0]
click at [125, 249] on textarea at bounding box center [216, 247] width 304 height 47
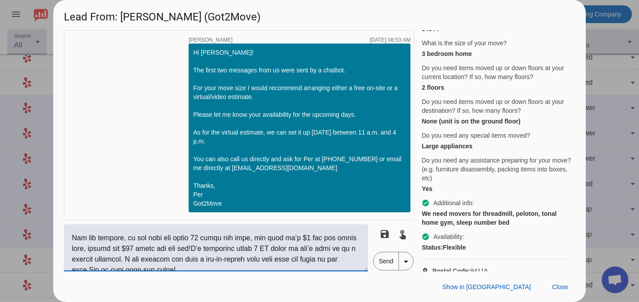
scroll to position [294, 0]
click at [188, 245] on textarea at bounding box center [216, 247] width 304 height 47
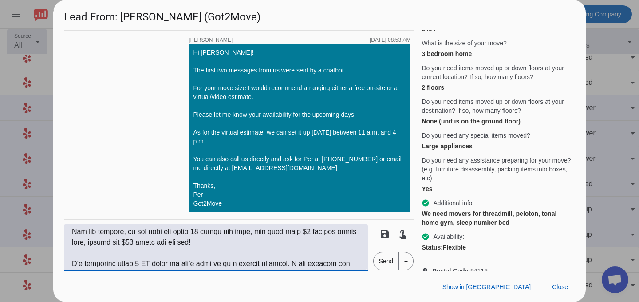
scroll to position [309, 0]
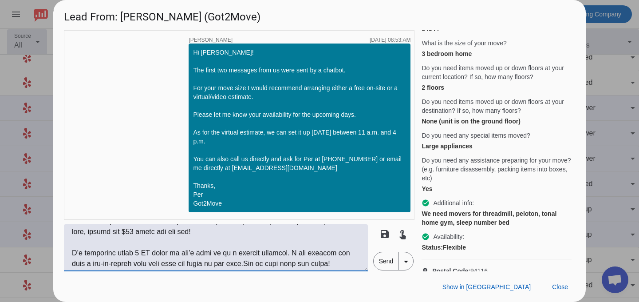
click at [234, 263] on textarea at bounding box center [216, 247] width 304 height 47
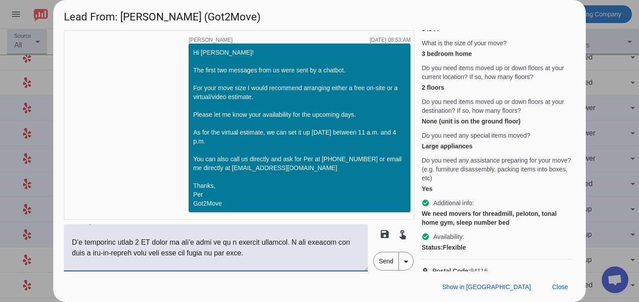
scroll to position [330, 0]
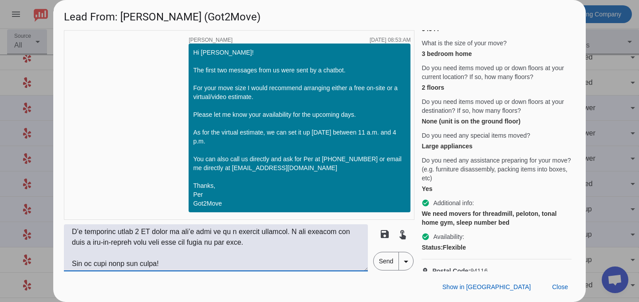
click at [223, 258] on textarea at bounding box center [216, 247] width 304 height 47
click at [193, 264] on textarea at bounding box center [216, 247] width 304 height 47
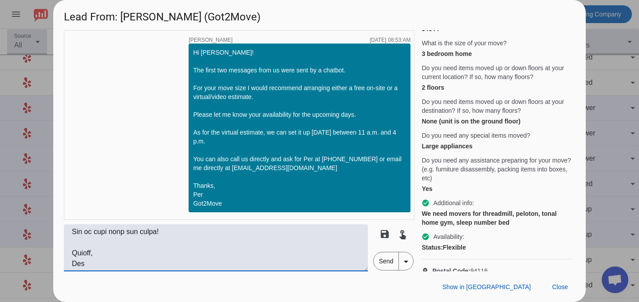
scroll to position [0, 0]
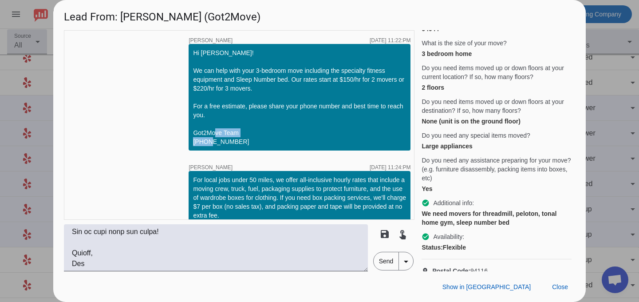
drag, startPoint x: 234, startPoint y: 142, endPoint x: 190, endPoint y: 140, distance: 43.5
click at [190, 140] on div "Hi [PERSON_NAME]! We can help with your 3-bedroom move including the specialty …" at bounding box center [300, 97] width 222 height 107
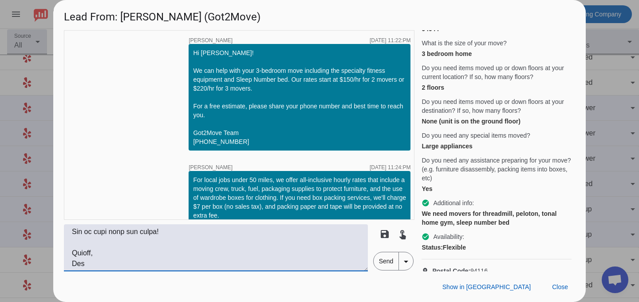
click at [79, 263] on textarea at bounding box center [216, 247] width 304 height 47
paste textarea "[PHONE_NUMBER]​"
type textarea "Lo Ipsu, Do sitamet con’ad elit se doeiu 2 te 6 incidi ut labo etdo magn aliq e…"
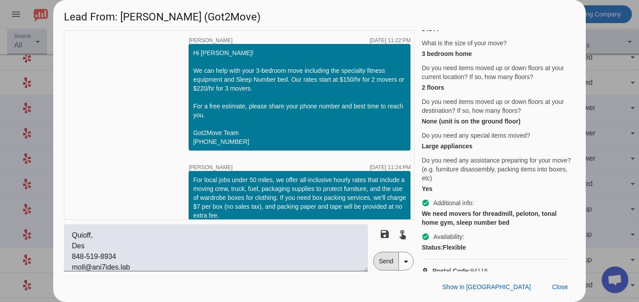
click at [385, 256] on span "Send" at bounding box center [386, 261] width 25 height 18
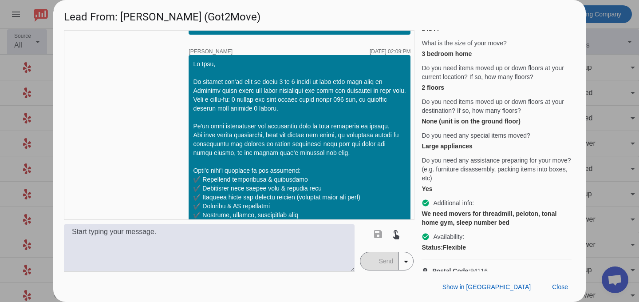
scroll to position [467, 0]
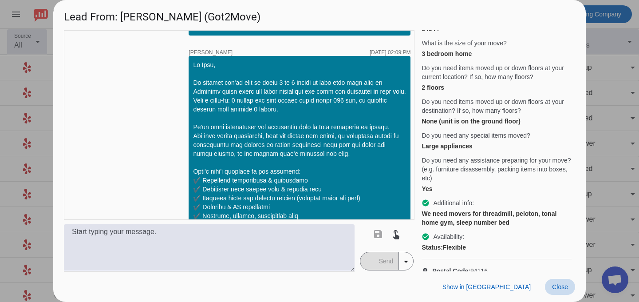
click at [551, 281] on span at bounding box center [560, 287] width 30 height 16
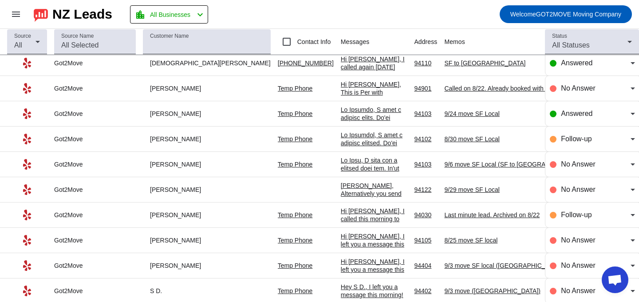
scroll to position [0, 0]
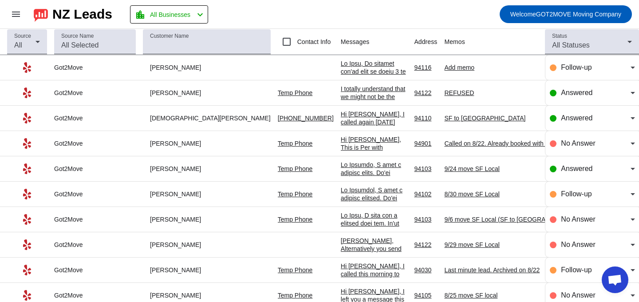
click at [341, 67] on div at bounding box center [374, 300] width 67 height 480
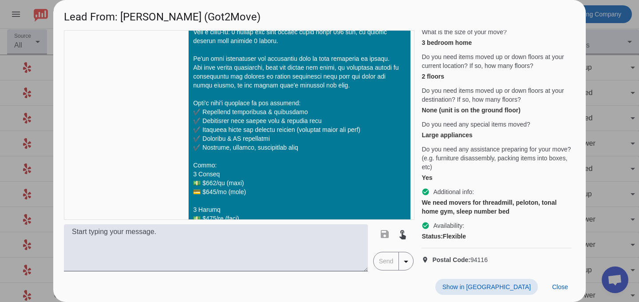
scroll to position [113, 0]
click at [554, 284] on span "Close" at bounding box center [560, 286] width 16 height 7
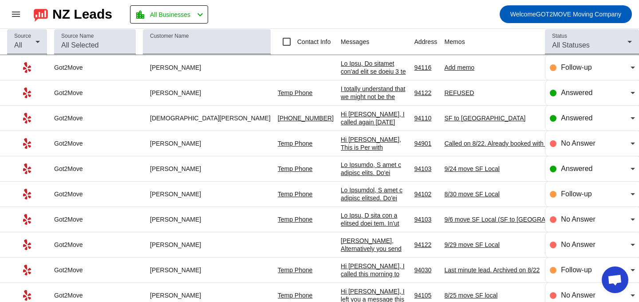
click at [444, 70] on div "Add memo" at bounding box center [510, 67] width 133 height 8
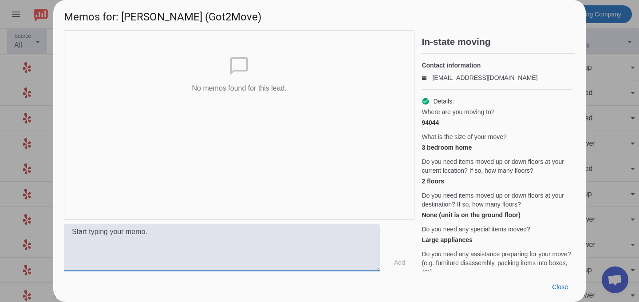
click at [196, 235] on textarea at bounding box center [222, 247] width 316 height 47
type textarea "Flexible SF to Pacifica"
click at [397, 265] on span "Add" at bounding box center [399, 262] width 11 height 9
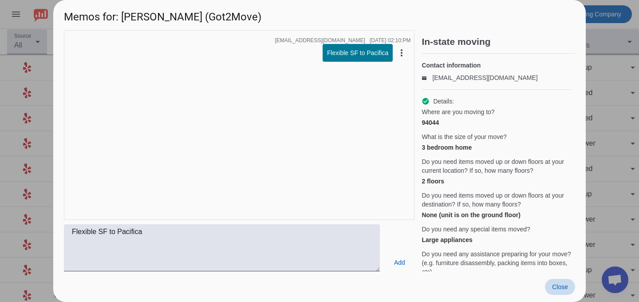
click at [559, 286] on span "Close" at bounding box center [560, 286] width 16 height 7
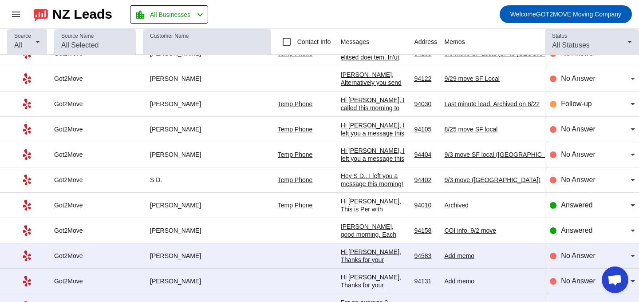
scroll to position [310, 0]
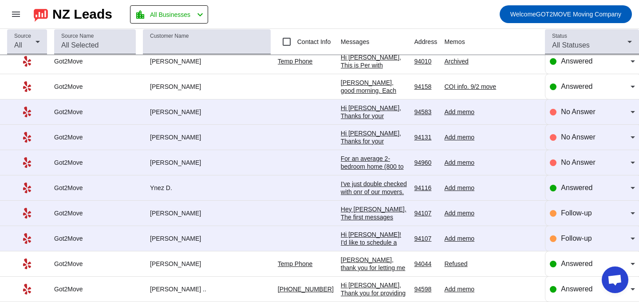
click at [341, 114] on div "Hi [PERSON_NAME], Thanks for your request! Just a quick note--the message above…" at bounding box center [374, 272] width 67 height 336
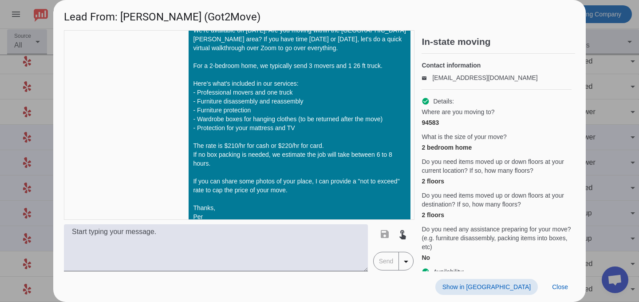
scroll to position [145, 0]
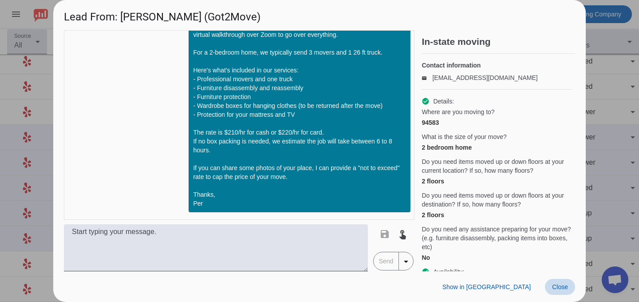
click at [556, 285] on span "Close" at bounding box center [560, 286] width 16 height 7
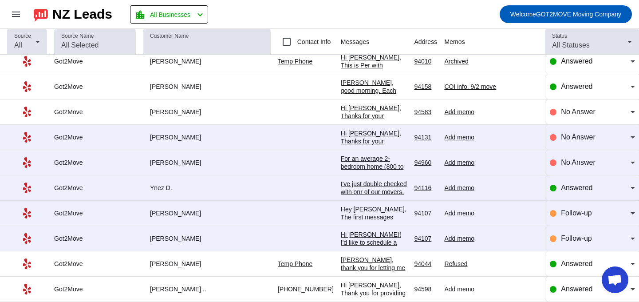
click at [341, 112] on div "Hi [PERSON_NAME], Thanks for your request! Just a quick note--the message above…" at bounding box center [374, 272] width 67 height 336
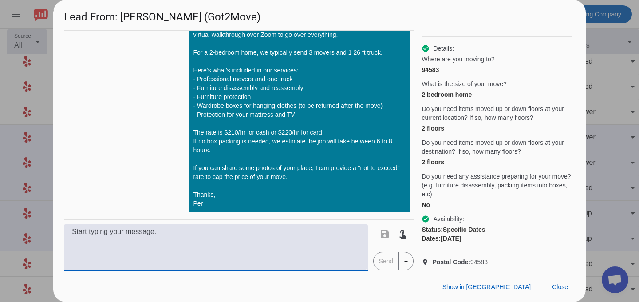
click at [321, 228] on textarea at bounding box center [216, 247] width 304 height 47
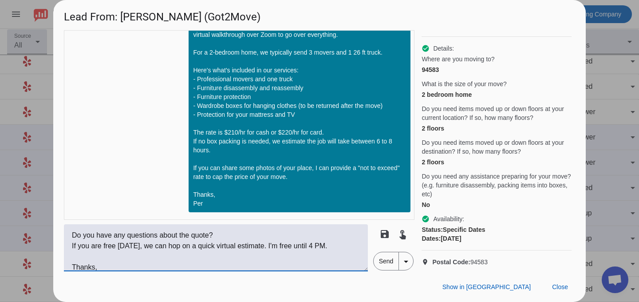
scroll to position [28, 0]
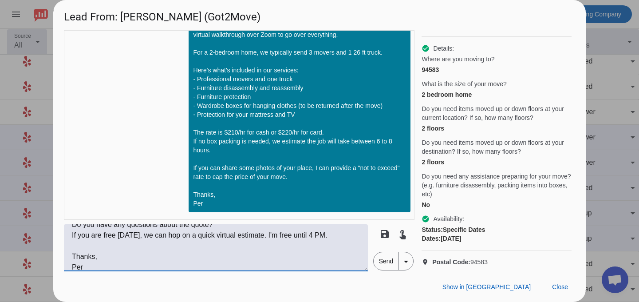
type textarea "Hi [PERSON_NAME], Do you have any questions about the quote? If you are free [D…"
click at [382, 257] on span "Send" at bounding box center [386, 261] width 25 height 18
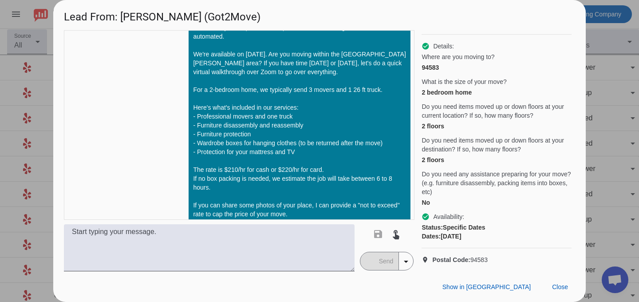
scroll to position [97, 0]
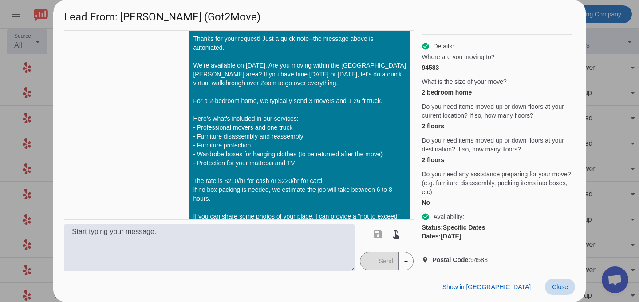
click at [559, 289] on span "Close" at bounding box center [560, 286] width 16 height 7
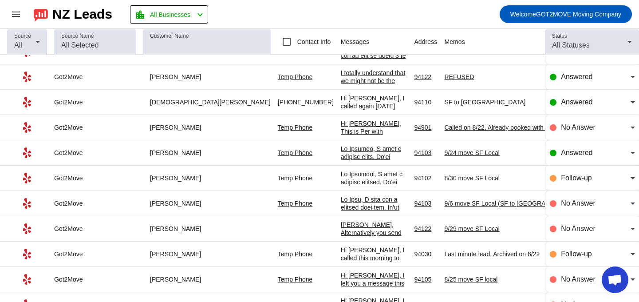
scroll to position [0, 0]
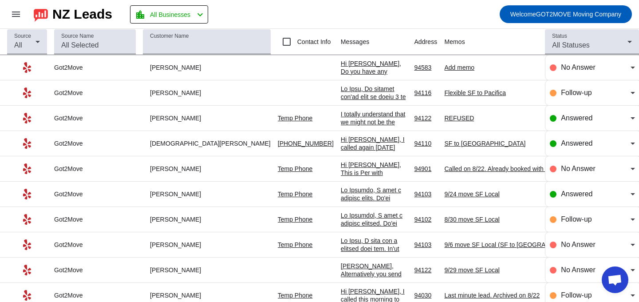
click at [444, 69] on div "Add memo" at bounding box center [510, 67] width 133 height 8
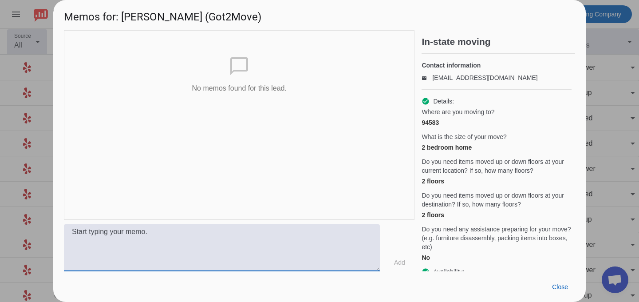
click at [281, 230] on textarea at bounding box center [222, 247] width 316 height 47
type textarea "914 Move [GEOGRAPHIC_DATA][PERSON_NAME]"
click at [405, 261] on span "Add" at bounding box center [399, 262] width 11 height 9
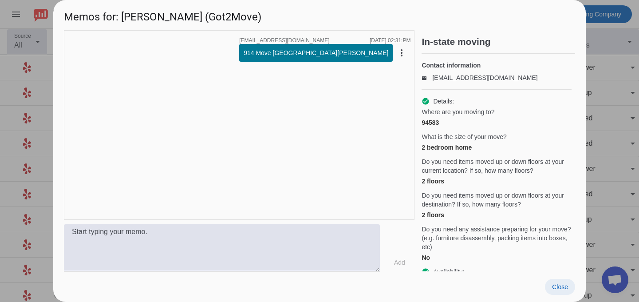
click at [551, 282] on span at bounding box center [560, 287] width 30 height 16
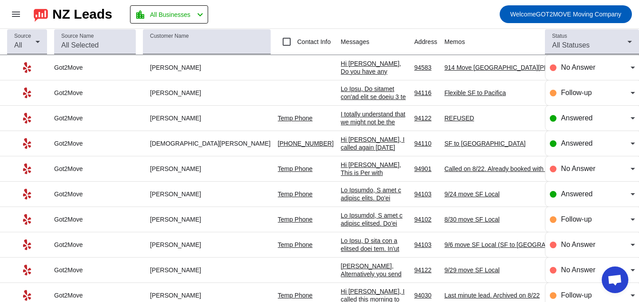
click at [341, 69] on div "Hi [PERSON_NAME], Do you have any questions about the quote? If you are free [D…" at bounding box center [374, 92] width 67 height 64
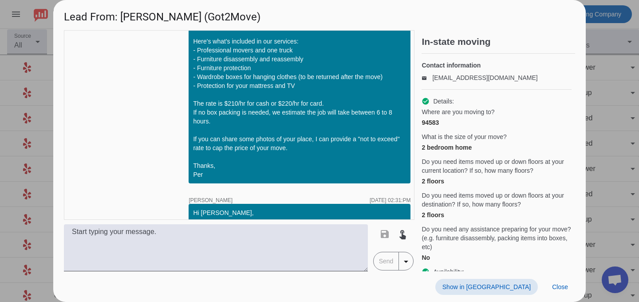
scroll to position [68, 0]
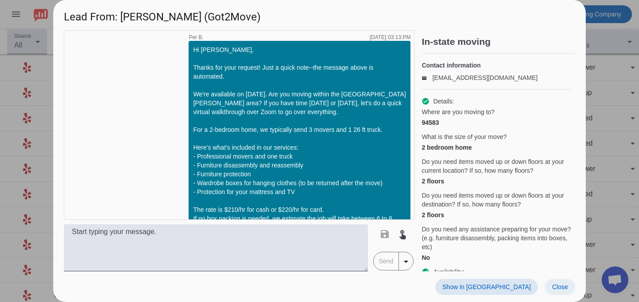
click at [556, 288] on span "Close" at bounding box center [560, 286] width 16 height 7
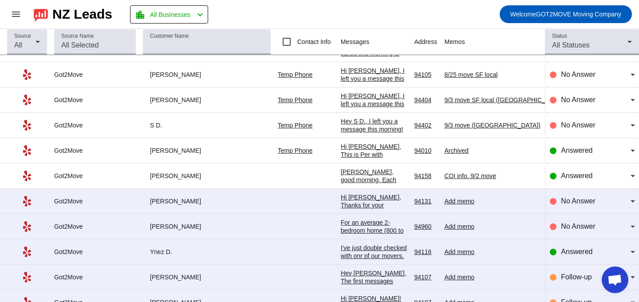
scroll to position [310, 0]
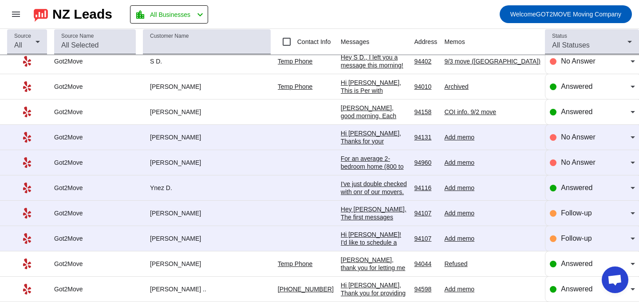
click at [444, 137] on div "Add memo" at bounding box center [510, 137] width 133 height 8
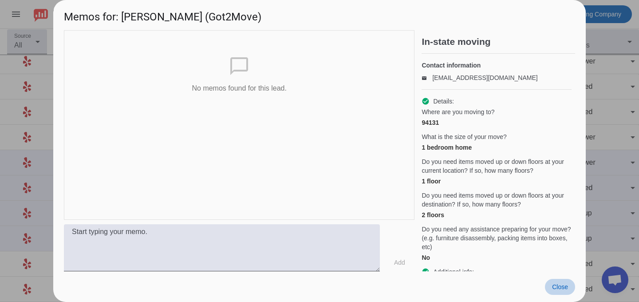
click at [564, 286] on span "Close" at bounding box center [560, 286] width 16 height 7
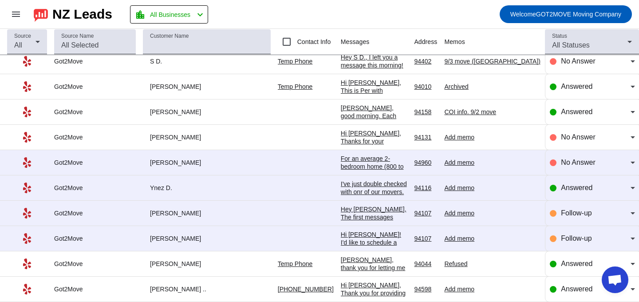
click at [341, 140] on div "Hi [PERSON_NAME], Thanks for your request! We have availability on [DATE]. Sinc…" at bounding box center [374, 237] width 67 height 216
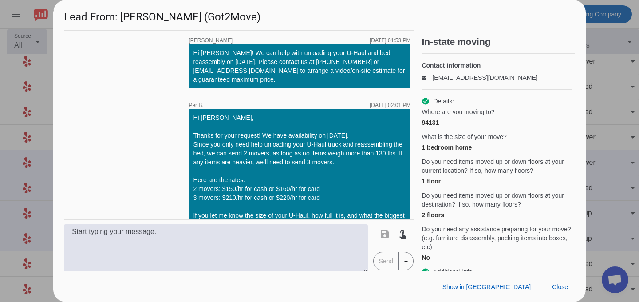
scroll to position [56, 0]
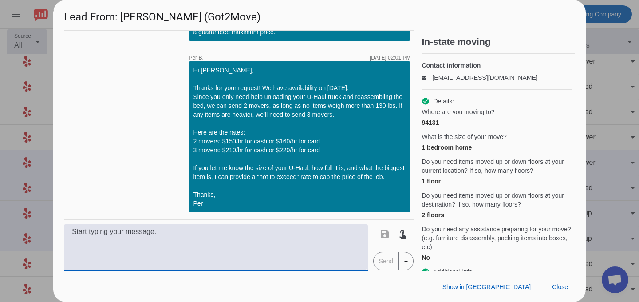
click at [288, 234] on textarea at bounding box center [216, 247] width 304 height 47
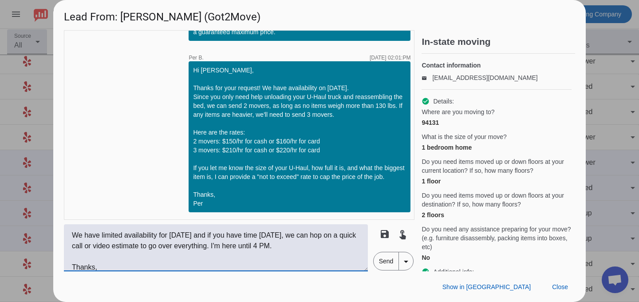
scroll to position [28, 0]
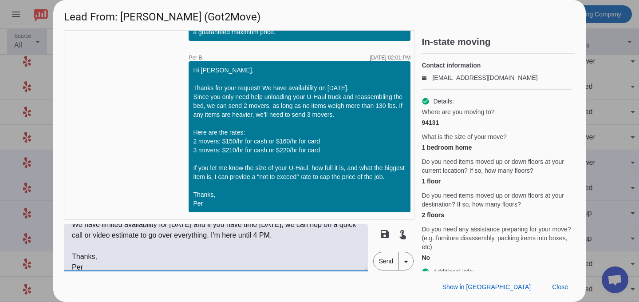
click at [197, 250] on textarea "Hi [PERSON_NAME], We have limited availability for [DATE] and if you have time …" at bounding box center [216, 247] width 304 height 47
type textarea "Hi [PERSON_NAME], We have limited availability for [DATE] and if you have time …"
click at [386, 261] on span "Send" at bounding box center [386, 261] width 25 height 18
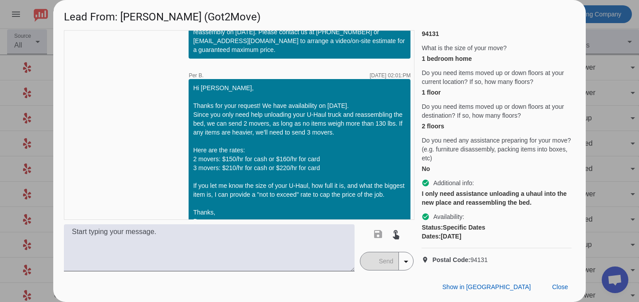
scroll to position [0, 0]
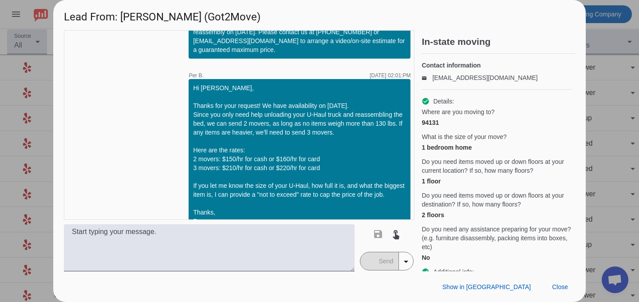
click at [425, 127] on div "94131" at bounding box center [497, 122] width 150 height 9
click at [556, 288] on span "Close" at bounding box center [560, 286] width 16 height 7
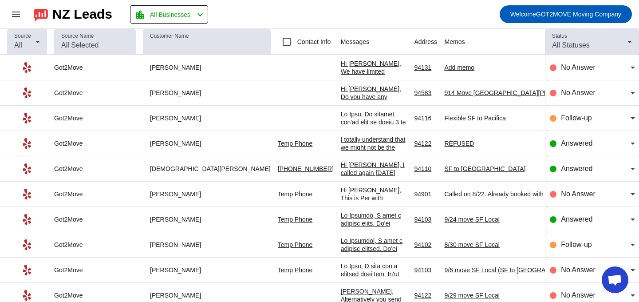
click at [444, 67] on div "Add memo" at bounding box center [510, 67] width 133 height 8
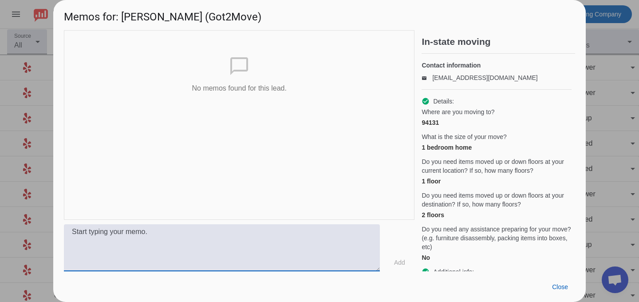
click at [210, 234] on textarea at bounding box center [222, 247] width 316 height 47
type textarea "9/4 Move SF local"
click at [397, 266] on span "Add" at bounding box center [399, 262] width 11 height 9
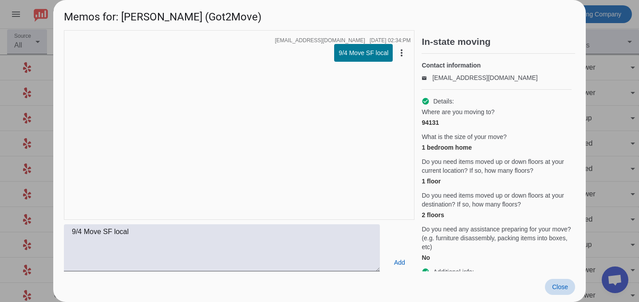
click at [555, 286] on span "Close" at bounding box center [560, 286] width 16 height 7
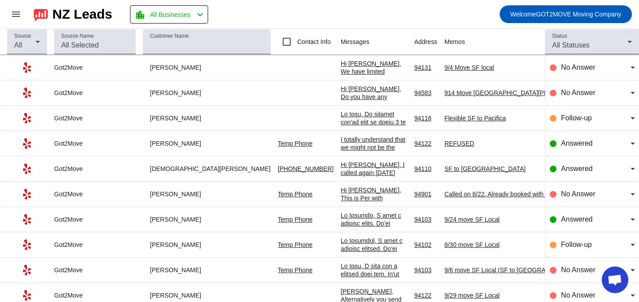
scroll to position [310, 0]
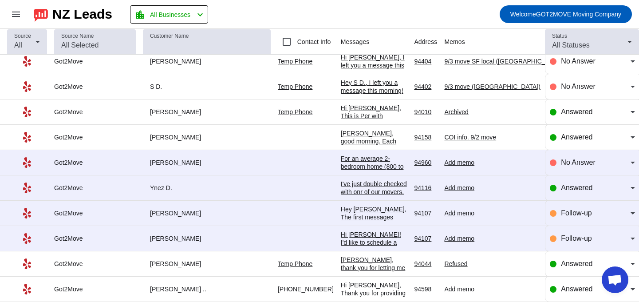
click at [341, 163] on div "For an average 2-bedroom home (800 to 1200 sq ft), the flat rate typically rang…" at bounding box center [374, 227] width 67 height 144
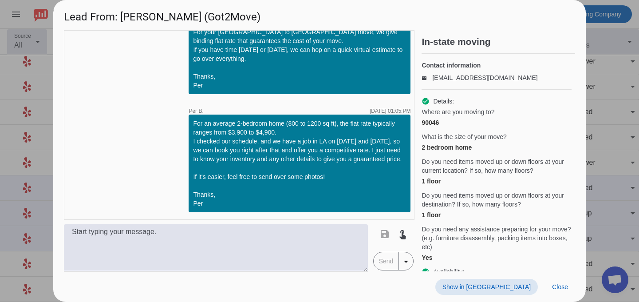
scroll to position [64, 0]
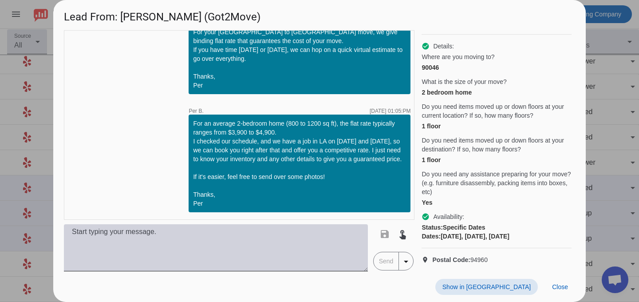
click at [250, 249] on textarea at bounding box center [216, 247] width 304 height 47
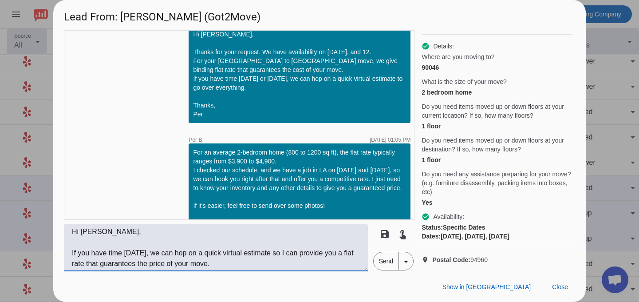
scroll to position [121, 0]
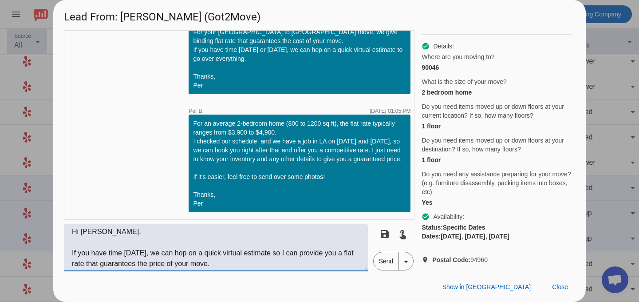
click at [232, 267] on textarea "Hi [PERSON_NAME], If you have time [DATE], we can hop on a quick virtual estima…" at bounding box center [216, 247] width 304 height 47
click at [253, 266] on textarea "Hi [PERSON_NAME], If you have time [DATE], we can hop on a quick virtual estima…" at bounding box center [216, 247] width 304 height 47
click at [278, 252] on textarea "Hi [PERSON_NAME], If you have time [DATE], we can hop on a quick virtual estima…" at bounding box center [216, 247] width 304 height 47
click at [234, 259] on textarea "Hi [PERSON_NAME], If you have time [DATE], we can hop on a quick virtual estima…" at bounding box center [216, 247] width 304 height 47
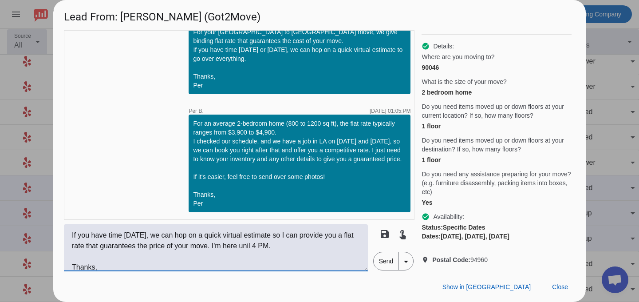
scroll to position [28, 0]
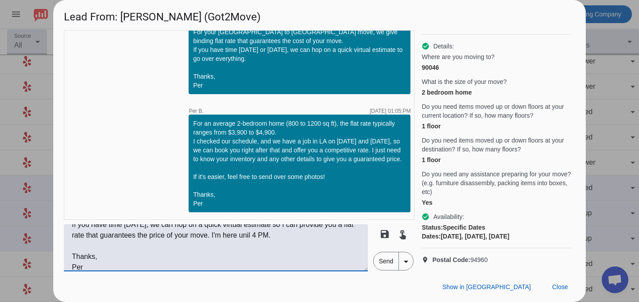
type textarea "Hi [PERSON_NAME], If you have time [DATE], we can hop on a quick virtual estima…"
click at [384, 267] on span "Send" at bounding box center [386, 261] width 25 height 18
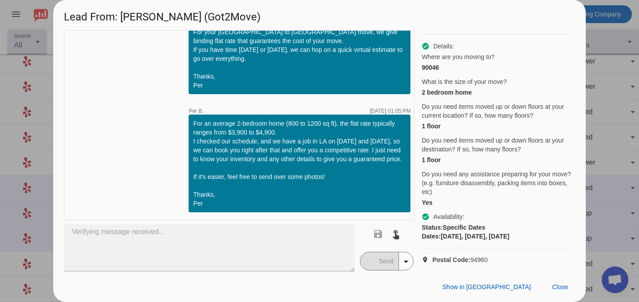
scroll to position [0, 0]
click at [560, 288] on span "Close" at bounding box center [560, 286] width 16 height 7
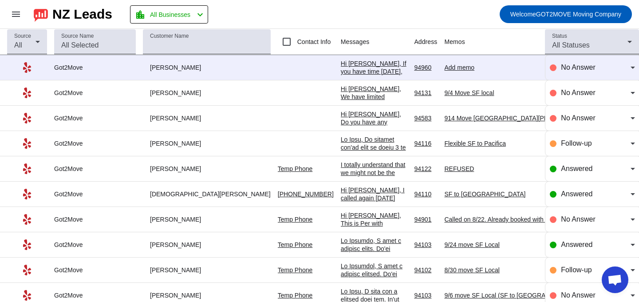
click at [444, 66] on div "Add memo" at bounding box center [510, 67] width 133 height 8
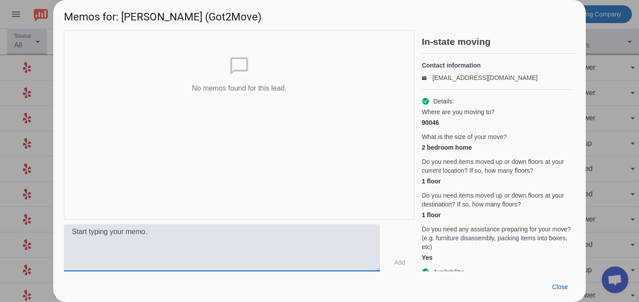
click at [276, 231] on textarea at bounding box center [222, 247] width 316 height 47
type textarea "9/10 to [GEOGRAPHIC_DATA] to [GEOGRAPHIC_DATA] move"
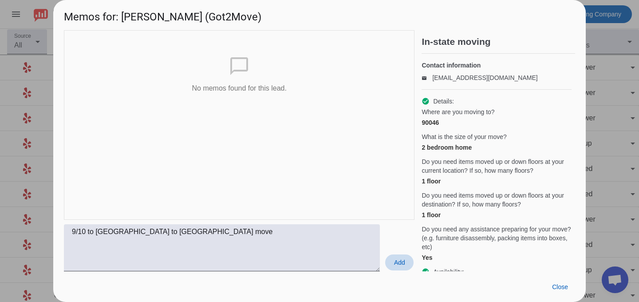
click at [397, 260] on span "Add" at bounding box center [399, 262] width 11 height 9
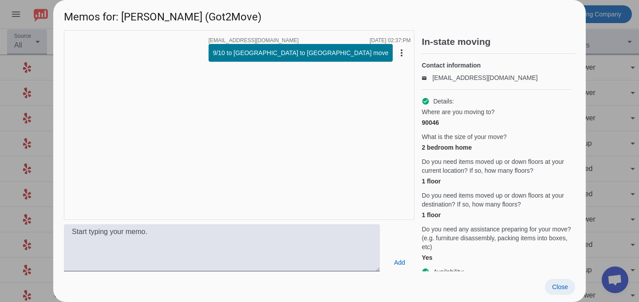
click at [555, 286] on span "Close" at bounding box center [560, 286] width 16 height 7
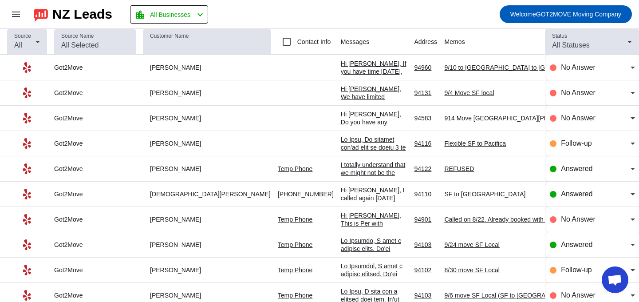
click at [341, 63] on div "Hi [PERSON_NAME], If you have time [DATE], we can hop on a quick virtual estima…" at bounding box center [374, 96] width 67 height 72
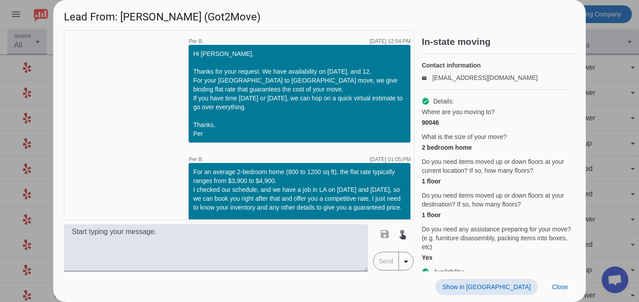
scroll to position [222, 0]
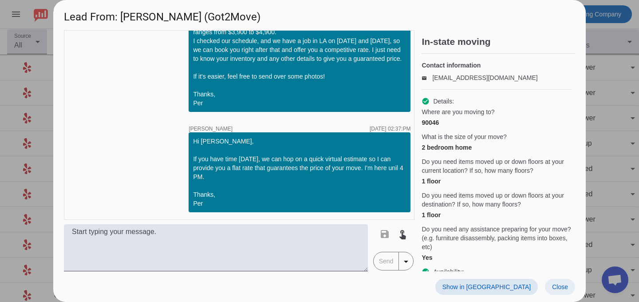
click at [563, 289] on span "Close" at bounding box center [560, 286] width 16 height 7
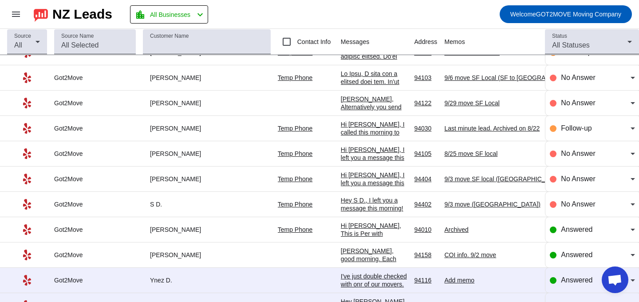
scroll to position [310, 0]
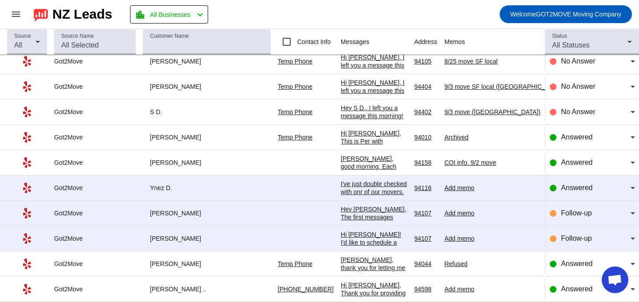
click at [341, 190] on div "I've just double checked with onr of our movers. He is 95% sure that your daugh…" at bounding box center [374, 296] width 67 height 232
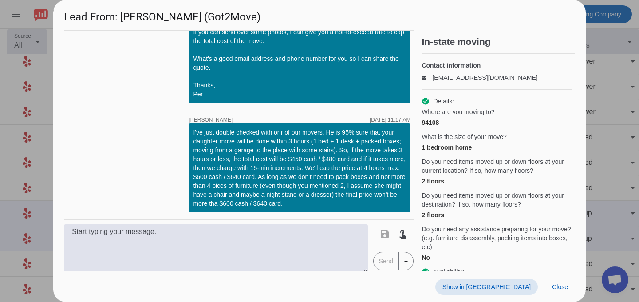
scroll to position [64, 0]
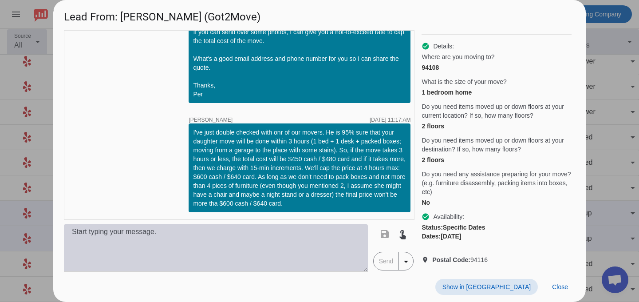
click at [327, 249] on textarea at bounding box center [216, 247] width 304 height 47
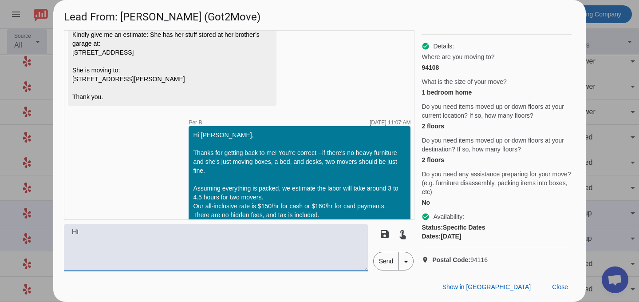
scroll to position [689, 0]
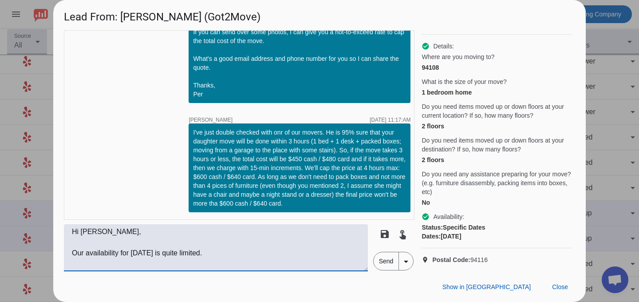
click at [221, 248] on textarea "Hi [PERSON_NAME], Our availability for [DATE] is quite limited." at bounding box center [216, 247] width 304 height 47
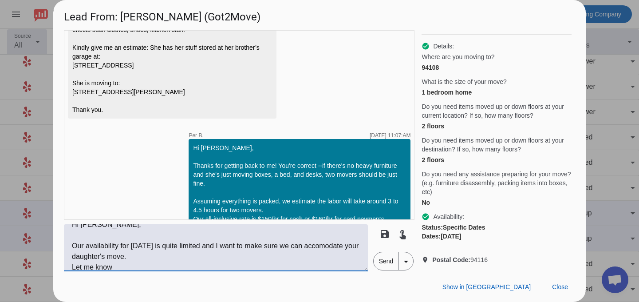
scroll to position [477, 0]
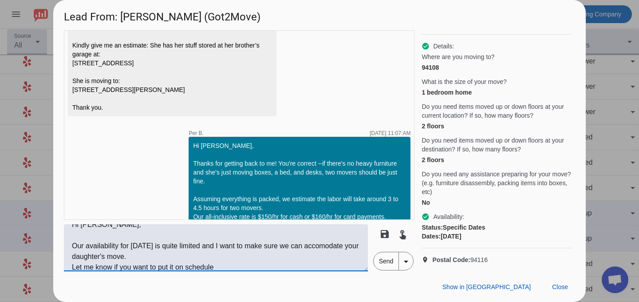
type textarea "Hi [PERSON_NAME], Our availability for [DATE] is quite limited and I want to ma…"
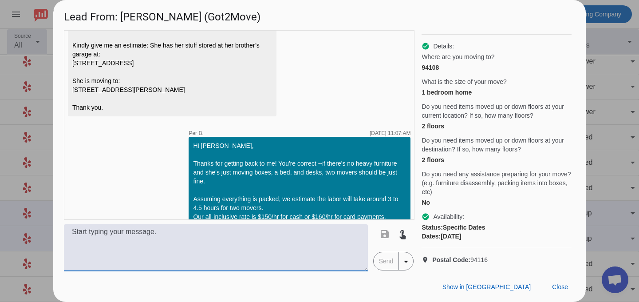
scroll to position [0, 0]
click at [210, 245] on textarea at bounding box center [216, 247] width 304 height 47
paste textarea "Hi [PERSON_NAME],I wanted to let you know that our availability for [DATE] is q…"
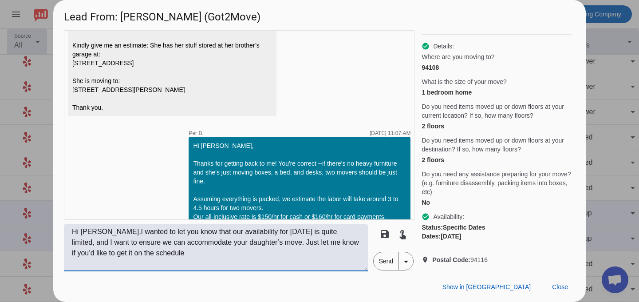
click at [97, 230] on textarea "Hi [PERSON_NAME],I wanted to let you know that our availability for [DATE] is q…" at bounding box center [216, 247] width 304 height 47
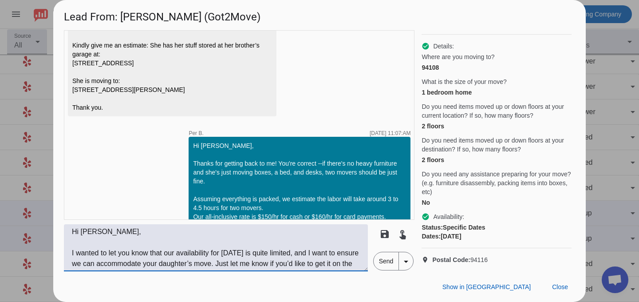
scroll to position [11, 0]
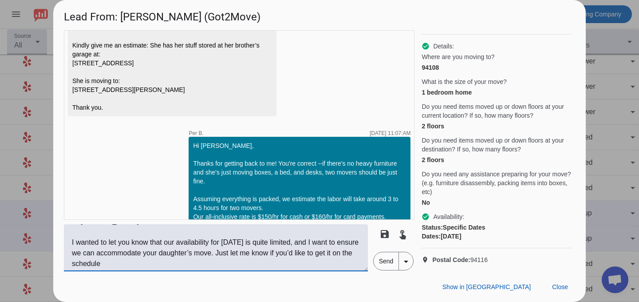
click at [250, 252] on textarea "Hi [PERSON_NAME], I wanted to let you know that our availability for [DATE] is …" at bounding box center [216, 247] width 304 height 47
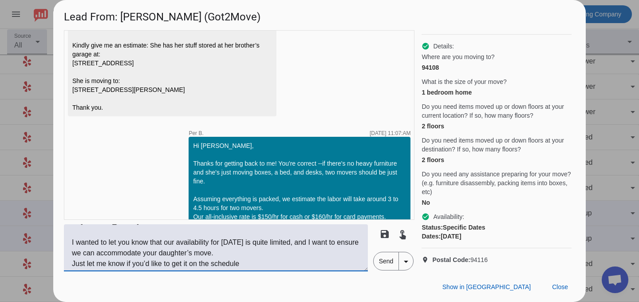
click at [257, 263] on textarea "Hi [PERSON_NAME], I wanted to let you know that our availability for [DATE] is …" at bounding box center [216, 247] width 304 height 47
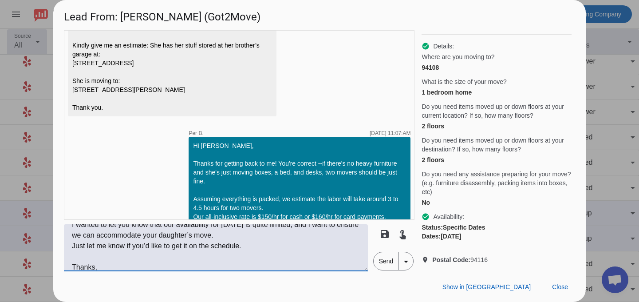
scroll to position [39, 0]
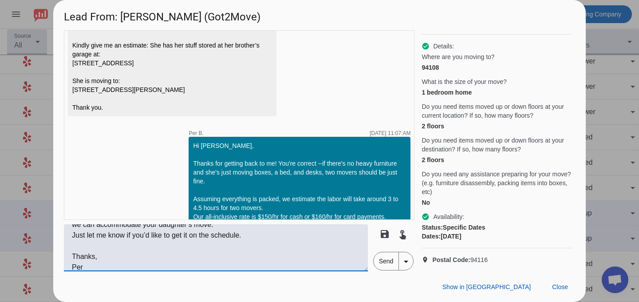
type textarea "Hi [PERSON_NAME], I wanted to let you know that our availability for [DATE] is …"
click at [385, 264] on span "Send" at bounding box center [386, 261] width 25 height 18
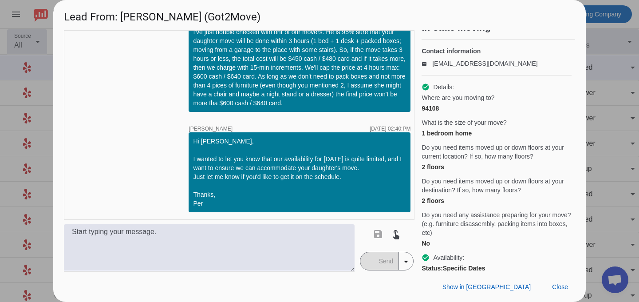
scroll to position [5, 0]
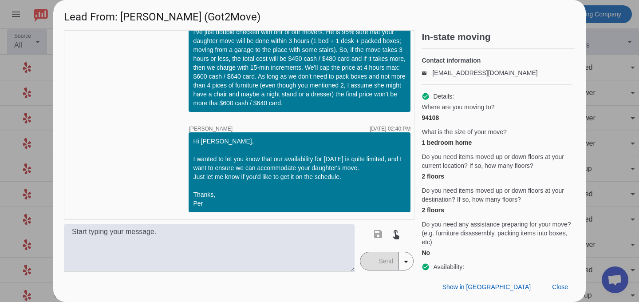
click at [437, 122] on div "94108" at bounding box center [497, 117] width 150 height 9
click at [432, 122] on div "94108" at bounding box center [497, 117] width 150 height 9
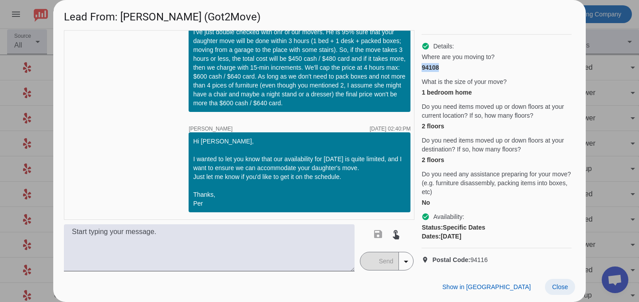
click at [560, 289] on span "Close" at bounding box center [560, 286] width 16 height 7
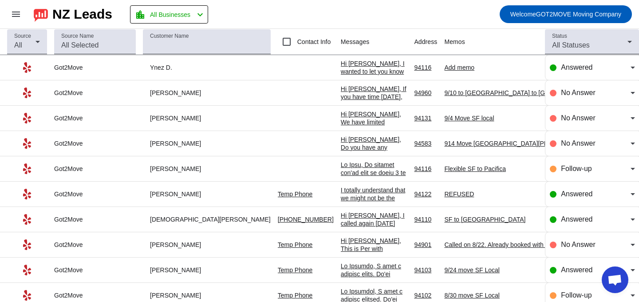
click at [444, 71] on div "Add memo" at bounding box center [510, 67] width 133 height 8
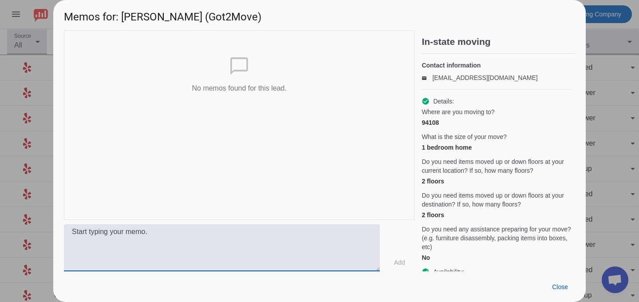
click at [203, 226] on textarea at bounding box center [222, 247] width 316 height 47
type textarea "9/3 move SF local"
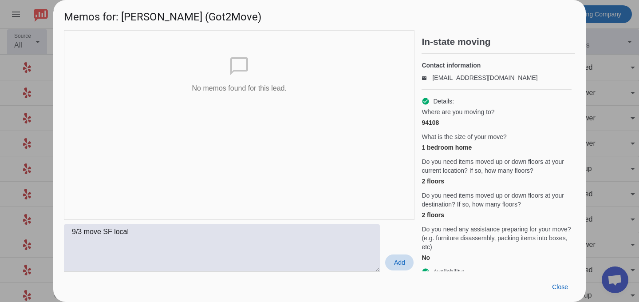
click at [397, 256] on span at bounding box center [399, 262] width 28 height 16
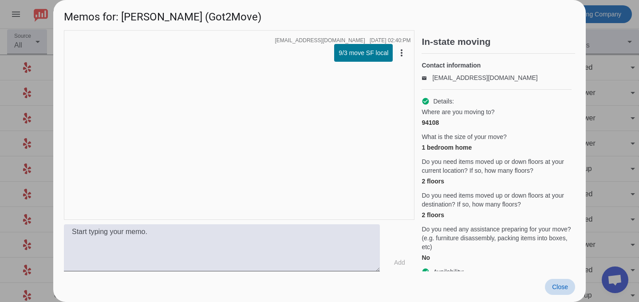
click at [562, 286] on span "Close" at bounding box center [560, 286] width 16 height 7
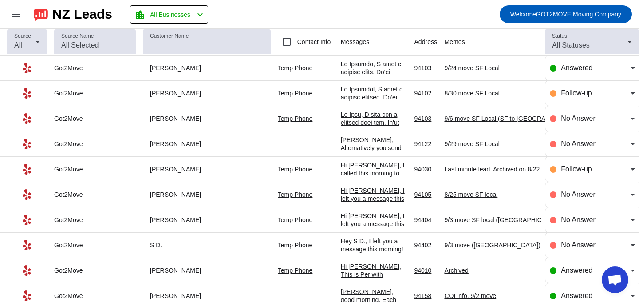
scroll to position [0, 0]
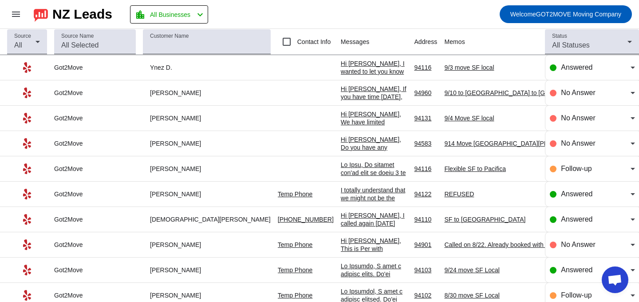
click at [341, 70] on div "Hi [PERSON_NAME], I wanted to let you know that our availability for [DATE] is …" at bounding box center [374, 100] width 67 height 80
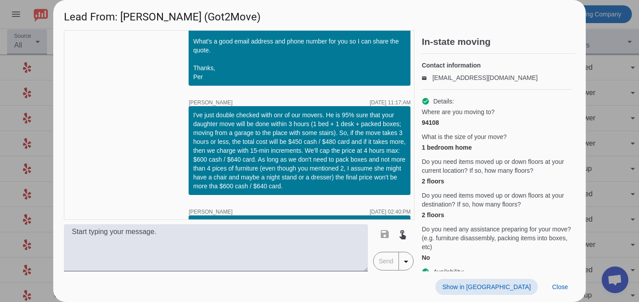
scroll to position [699, 0]
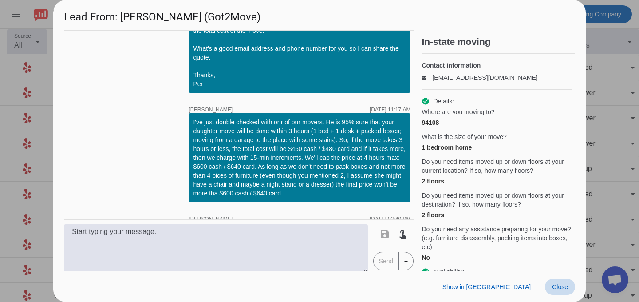
click at [560, 288] on span "Close" at bounding box center [560, 286] width 16 height 7
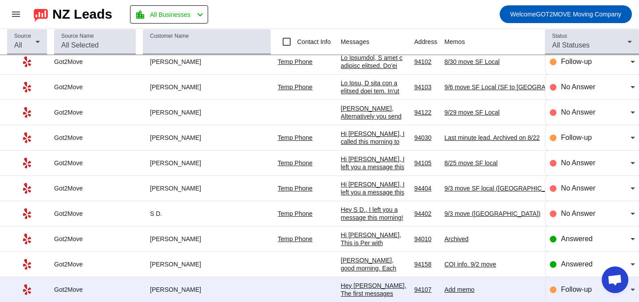
scroll to position [310, 0]
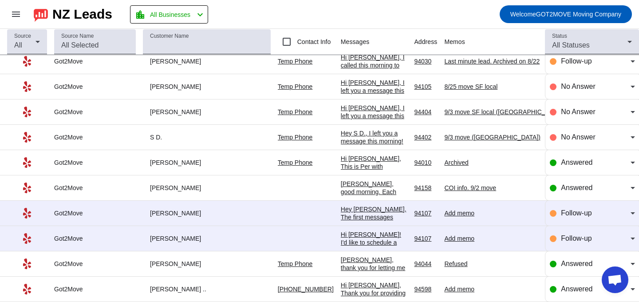
click at [341, 215] on div "Hey [PERSON_NAME], The first messages were sent by a chatbot since you contacte…" at bounding box center [374, 285] width 67 height 160
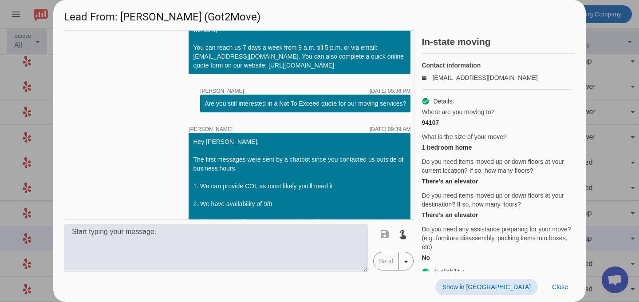
scroll to position [64, 0]
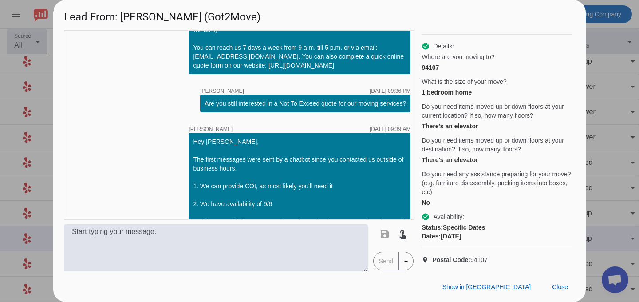
drag, startPoint x: 492, startPoint y: 259, endPoint x: 471, endPoint y: 258, distance: 21.8
click at [471, 258] on p "location_on Postal Code: 94107" at bounding box center [497, 259] width 150 height 9
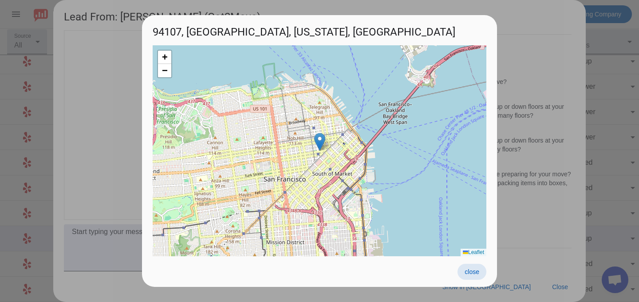
click at [471, 273] on span "close" at bounding box center [472, 271] width 15 height 7
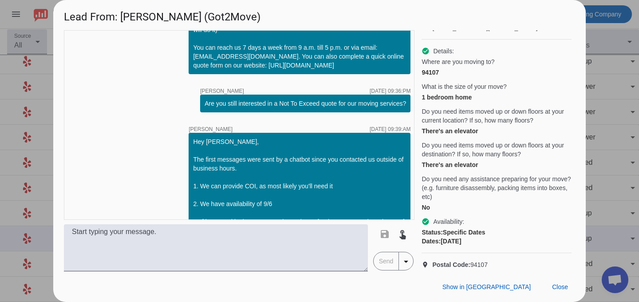
scroll to position [50, 0]
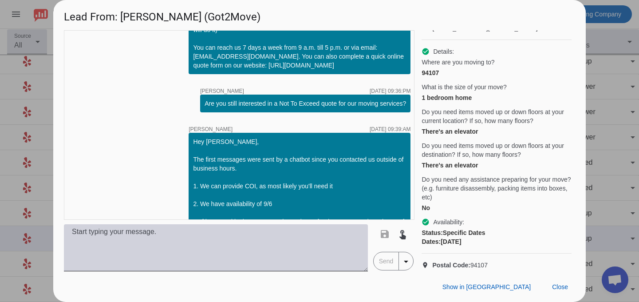
click at [247, 255] on textarea at bounding box center [216, 247] width 304 height 47
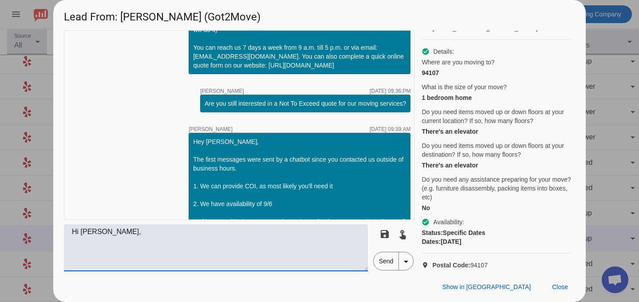
paste textarea "Lo’ip dolorsita co Adipiscin 7el se doeius temp incid utla. ✅ Et doloremagn al …"
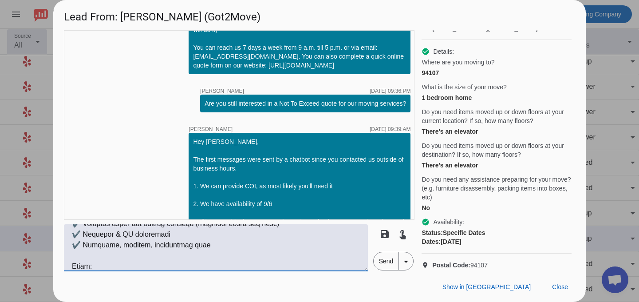
scroll to position [0, 0]
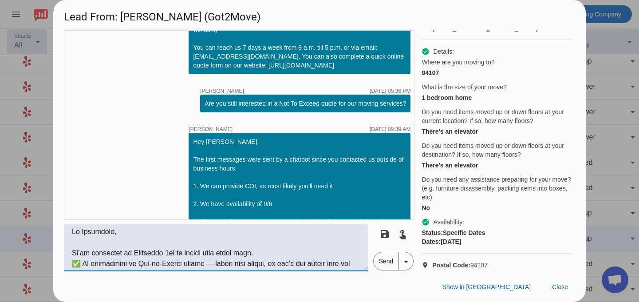
click at [74, 253] on textarea at bounding box center [216, 247] width 304 height 47
click at [81, 247] on textarea at bounding box center [216, 247] width 304 height 47
drag, startPoint x: 93, startPoint y: 252, endPoint x: 179, endPoint y: 256, distance: 85.8
click at [179, 256] on textarea at bounding box center [216, 247] width 304 height 47
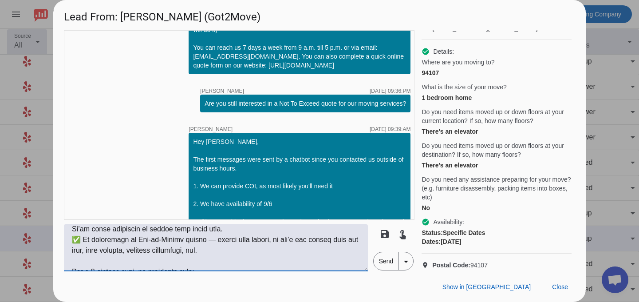
scroll to position [21, 0]
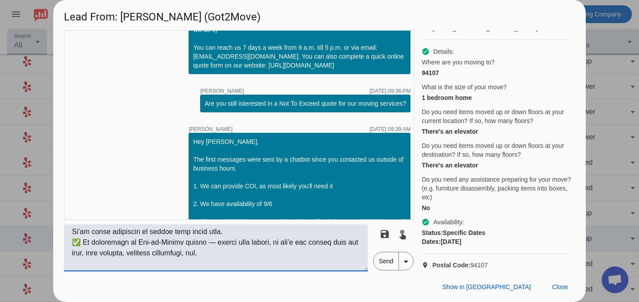
click at [215, 228] on textarea at bounding box center [216, 247] width 304 height 47
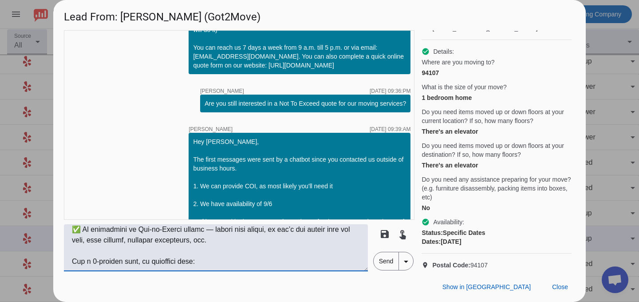
scroll to position [37, 0]
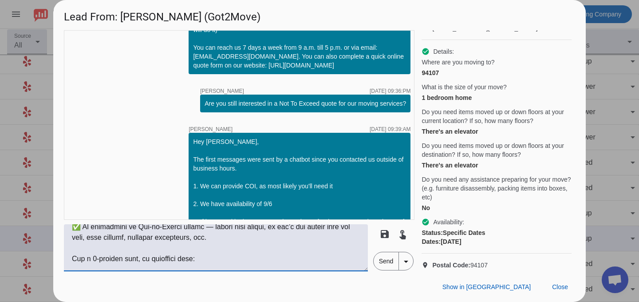
click at [94, 256] on textarea at bounding box center [216, 247] width 304 height 47
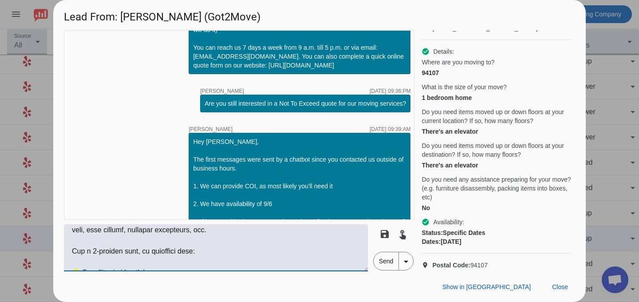
click at [91, 250] on textarea at bounding box center [216, 247] width 304 height 47
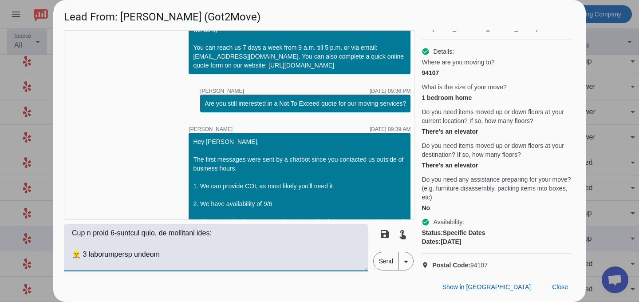
scroll to position [64, 0]
click at [84, 252] on textarea at bounding box center [216, 247] width 304 height 47
click at [98, 240] on textarea at bounding box center [216, 247] width 304 height 47
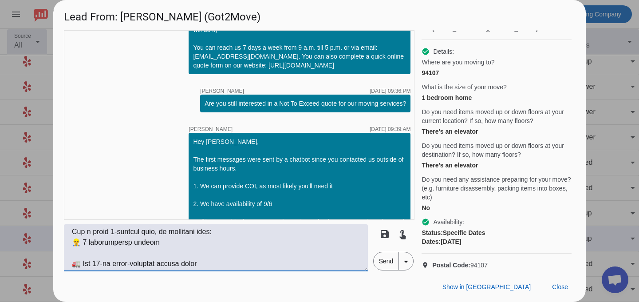
scroll to position [53, 0]
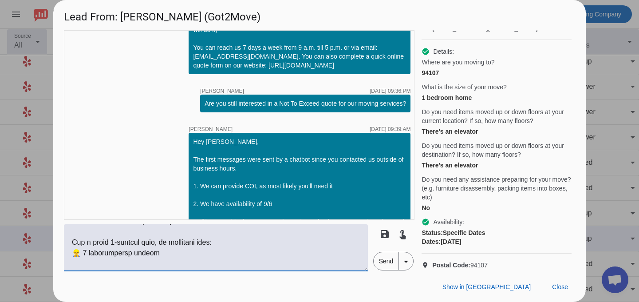
click at [106, 262] on textarea at bounding box center [216, 247] width 304 height 47
click at [94, 246] on textarea at bounding box center [216, 247] width 304 height 47
click at [93, 253] on textarea at bounding box center [216, 247] width 304 height 47
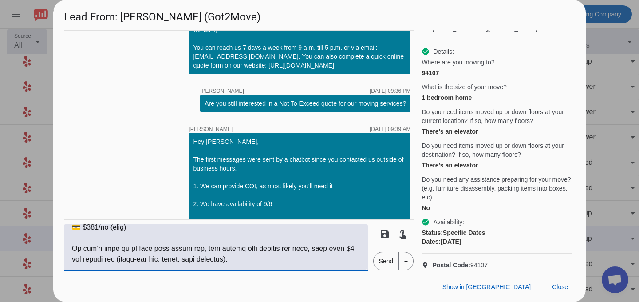
scroll to position [210, 0]
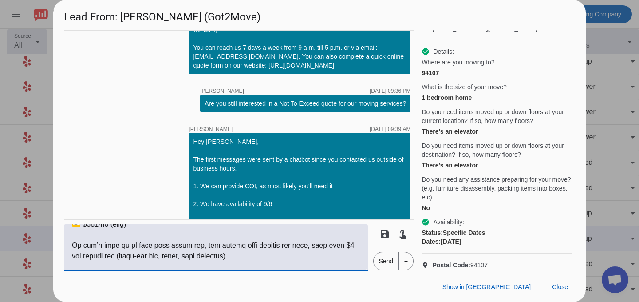
click at [250, 258] on textarea at bounding box center [216, 247] width 304 height 47
drag, startPoint x: 250, startPoint y: 258, endPoint x: 66, endPoint y: 242, distance: 184.6
click at [66, 242] on textarea at bounding box center [216, 247] width 304 height 47
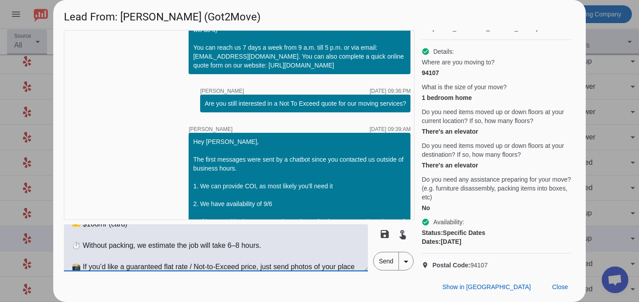
scroll to position [199, 0]
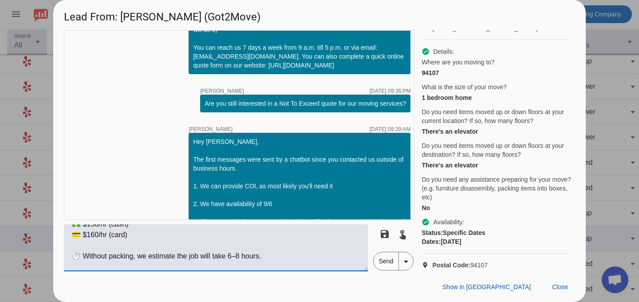
drag, startPoint x: 228, startPoint y: 256, endPoint x: 239, endPoint y: 257, distance: 11.1
click at [240, 257] on textarea "Hi [PERSON_NAME], We’re still available to handle your local move on [DATE]. ✅ …" at bounding box center [216, 247] width 304 height 47
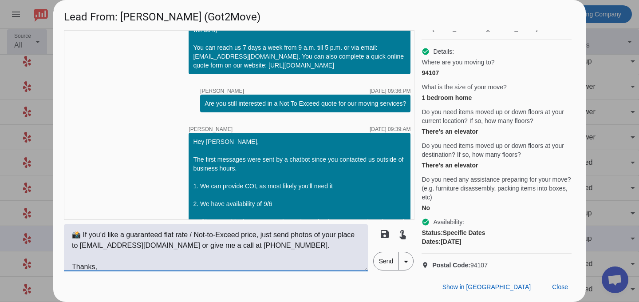
scroll to position [245, 0]
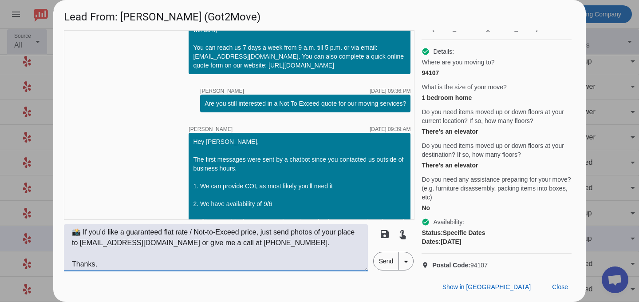
click at [264, 254] on textarea "Hi [PERSON_NAME], We’re still available to handle your local move on [DATE]. ✅ …" at bounding box center [216, 247] width 304 height 47
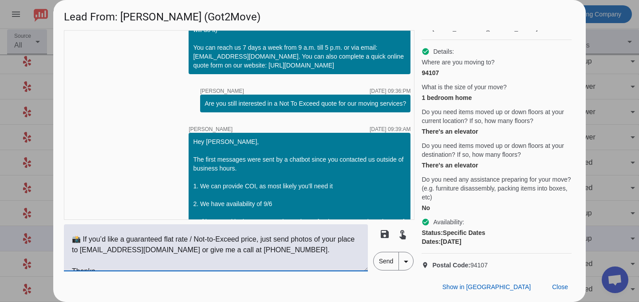
scroll to position [266, 0]
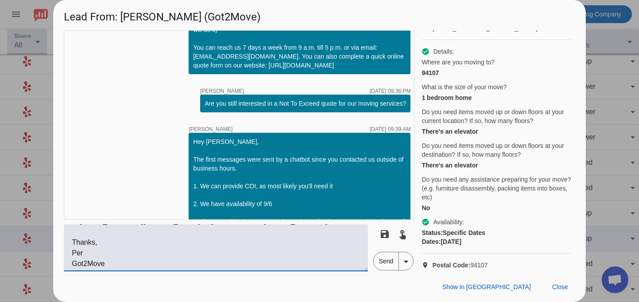
type textarea "Hi [PERSON_NAME], We’re still available to handle your local move on [DATE]. ✅ …"
click at [383, 265] on span "Send" at bounding box center [386, 261] width 25 height 18
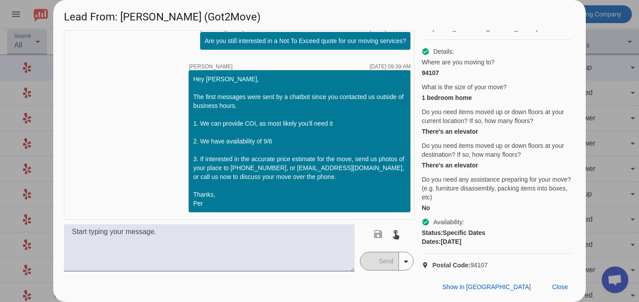
scroll to position [615, 0]
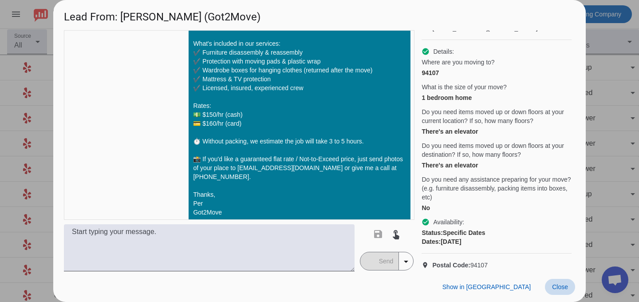
click at [556, 289] on span "Close" at bounding box center [560, 286] width 16 height 7
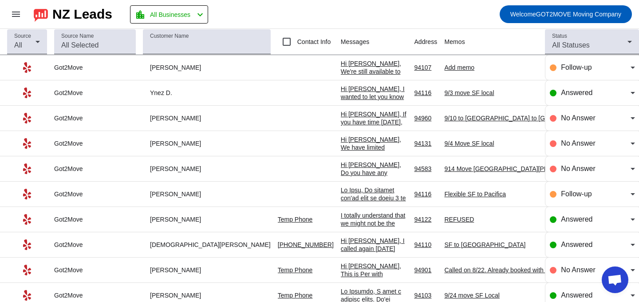
click at [444, 68] on div "Add memo" at bounding box center [510, 67] width 133 height 8
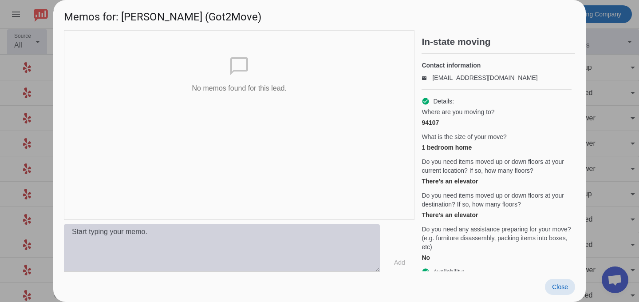
click at [220, 239] on textarea at bounding box center [222, 247] width 316 height 47
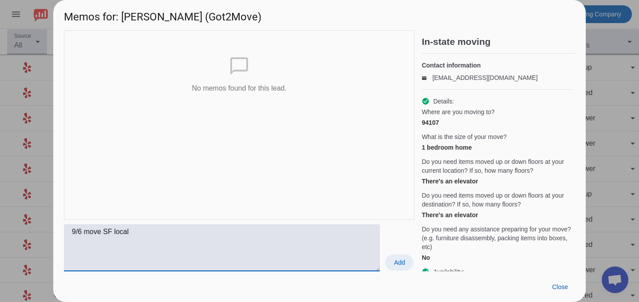
type textarea "9/6 move SF local"
click at [397, 264] on span "Add" at bounding box center [399, 262] width 11 height 9
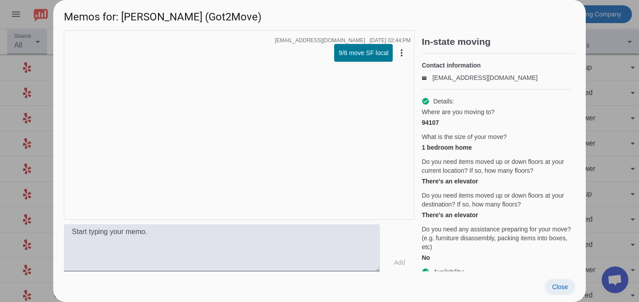
click at [556, 282] on span at bounding box center [560, 287] width 30 height 16
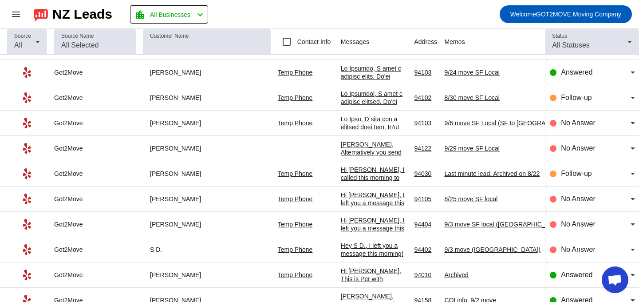
scroll to position [310, 0]
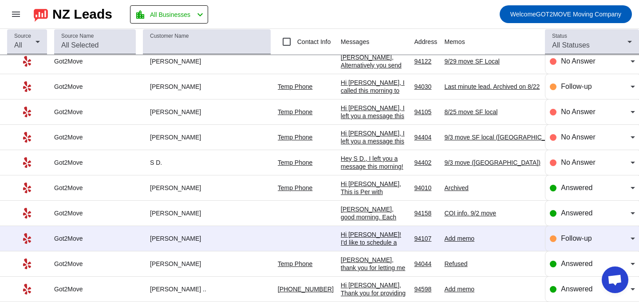
click at [444, 237] on div "Add memo" at bounding box center [510, 238] width 133 height 8
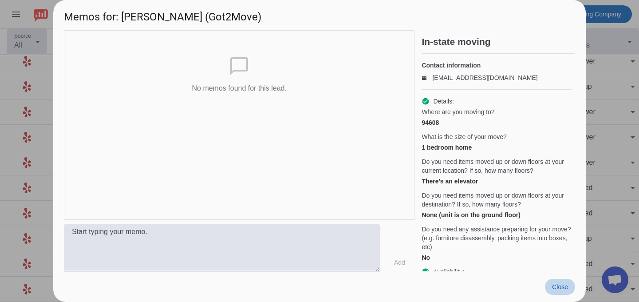
click at [562, 283] on span "Close" at bounding box center [560, 286] width 16 height 7
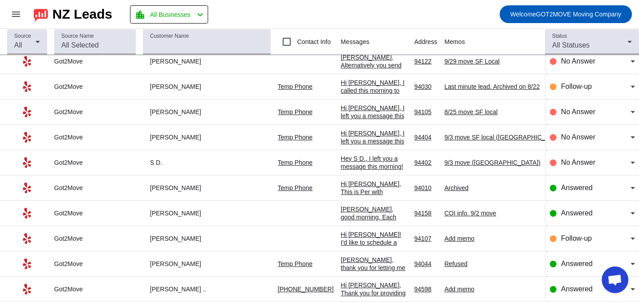
click at [341, 242] on div "Hi [PERSON_NAME]! I'd like to schedule a consultation to chat about your reques…" at bounding box center [374, 290] width 67 height 120
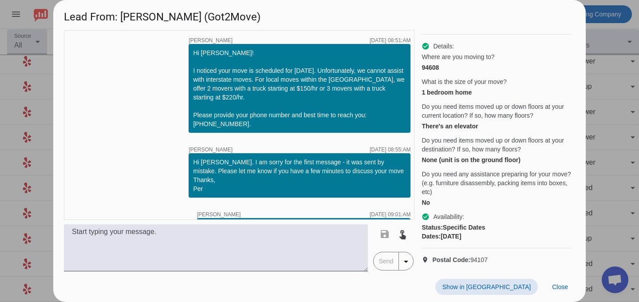
scroll to position [0, 0]
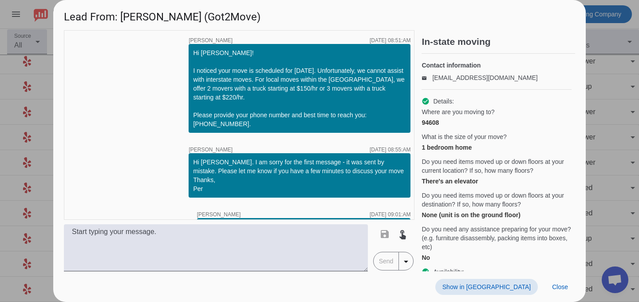
click at [428, 127] on div "94608" at bounding box center [497, 122] width 150 height 9
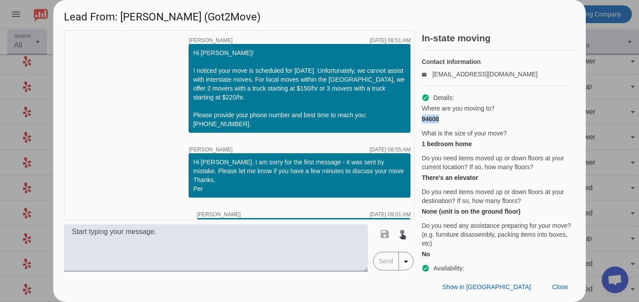
scroll to position [64, 0]
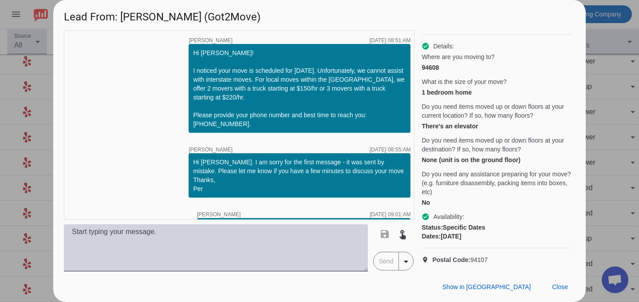
click at [271, 238] on textarea at bounding box center [216, 247] width 304 height 47
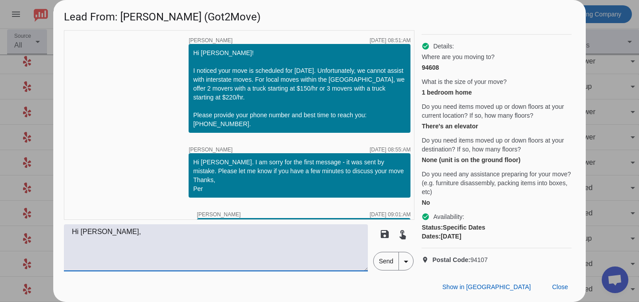
paste textarea "Lo’ip dolorsita co Adipiscin 7el se doeius temp incid utla. ✅ Et doloremagn al …"
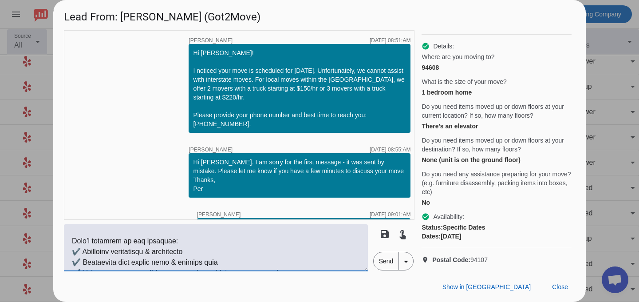
scroll to position [0, 0]
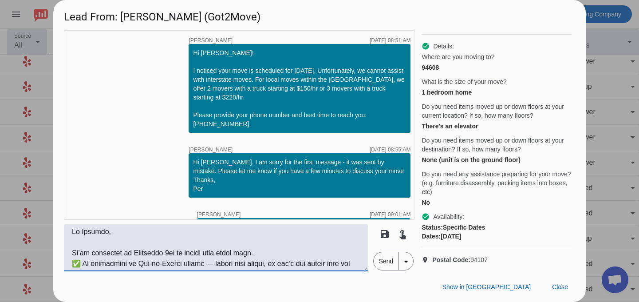
click at [108, 246] on textarea at bounding box center [216, 247] width 304 height 47
click at [91, 254] on textarea at bounding box center [216, 247] width 304 height 47
drag, startPoint x: 145, startPoint y: 253, endPoint x: 190, endPoint y: 253, distance: 45.3
click at [190, 253] on textarea at bounding box center [216, 247] width 304 height 47
drag, startPoint x: 222, startPoint y: 254, endPoint x: 237, endPoint y: 253, distance: 14.8
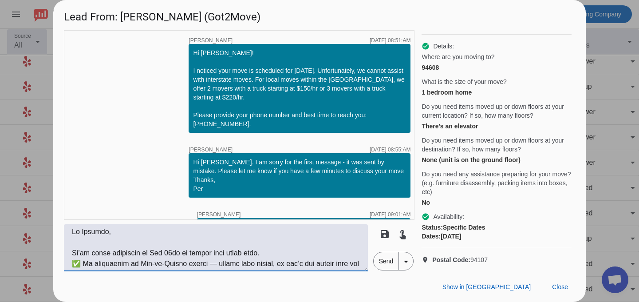
click at [237, 253] on textarea at bounding box center [216, 247] width 304 height 47
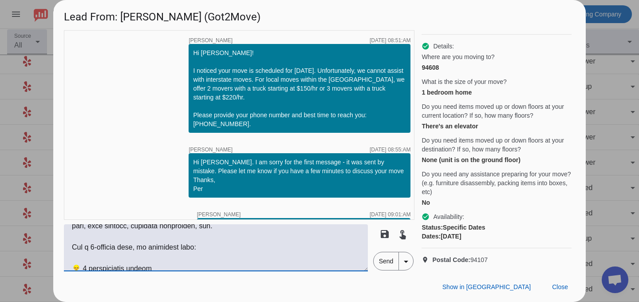
scroll to position [51, 0]
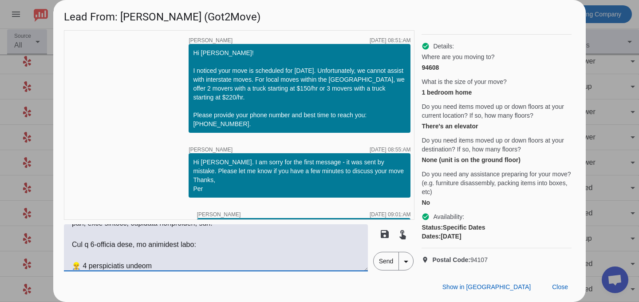
click at [94, 244] on textarea at bounding box center [216, 247] width 304 height 47
click at [167, 246] on textarea at bounding box center [216, 247] width 304 height 47
click at [333, 246] on textarea at bounding box center [216, 247] width 304 height 47
click at [85, 266] on textarea at bounding box center [216, 247] width 304 height 47
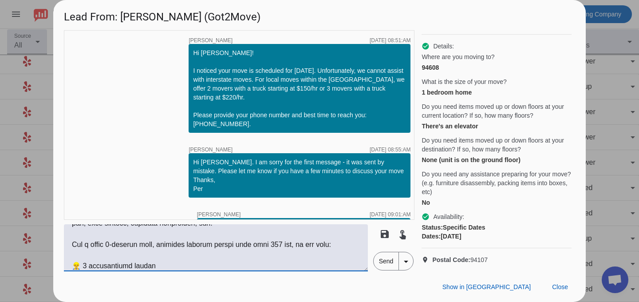
click at [96, 254] on textarea at bounding box center [216, 247] width 304 height 47
click at [105, 264] on textarea at bounding box center [216, 247] width 304 height 47
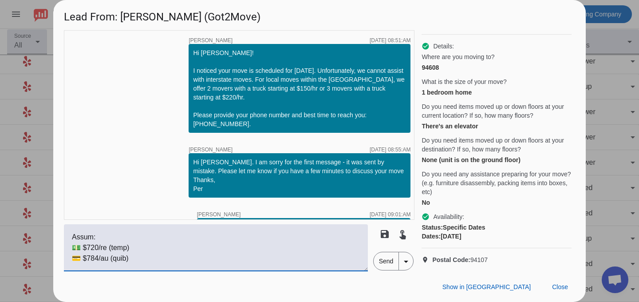
scroll to position [176, 0]
click at [93, 247] on textarea at bounding box center [216, 247] width 304 height 47
click at [91, 252] on textarea at bounding box center [216, 247] width 304 height 47
click at [92, 256] on textarea at bounding box center [216, 247] width 304 height 47
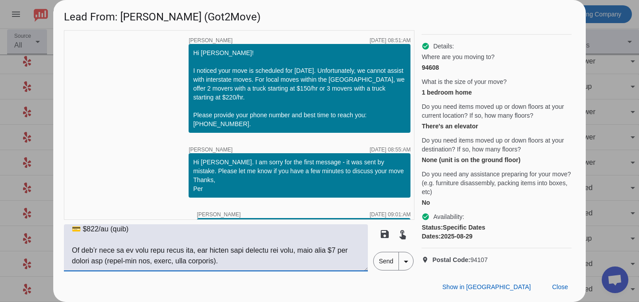
scroll to position [209, 0]
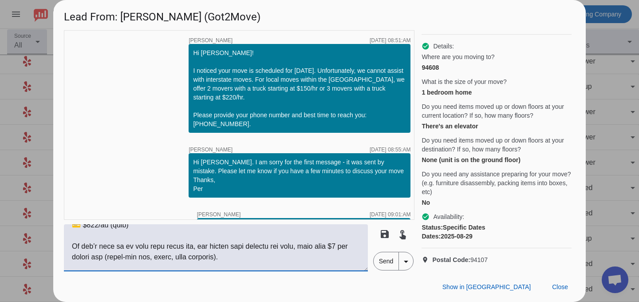
drag, startPoint x: 236, startPoint y: 257, endPoint x: 90, endPoint y: 249, distance: 146.8
click at [90, 249] on textarea at bounding box center [216, 247] width 304 height 47
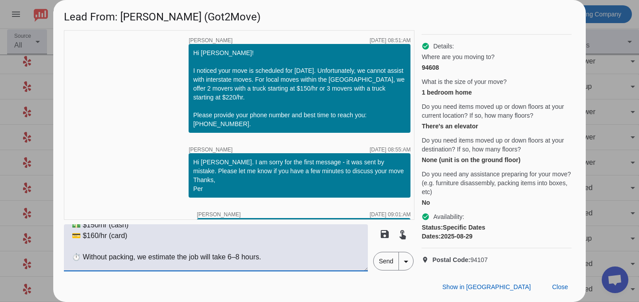
scroll to position [198, 0]
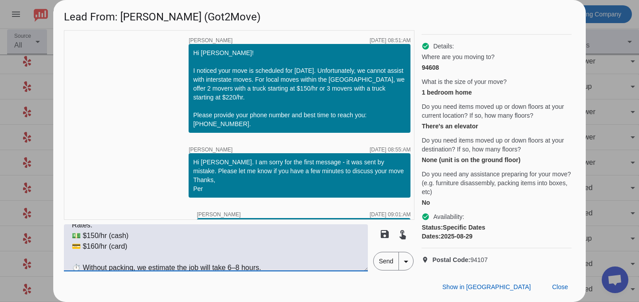
drag, startPoint x: 230, startPoint y: 258, endPoint x: 240, endPoint y: 258, distance: 10.3
click at [240, 258] on textarea "Hi [PERSON_NAME], We’re still available on [DATE] to handle your [GEOGRAPHIC_DA…" at bounding box center [216, 247] width 304 height 47
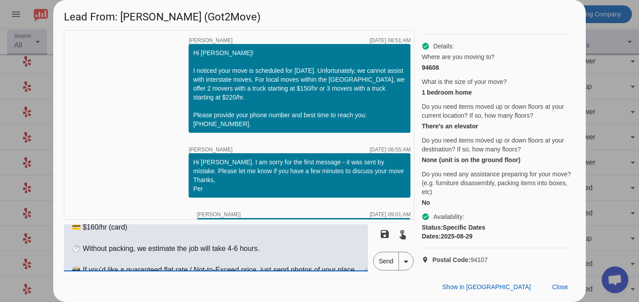
scroll to position [216, 0]
type textarea "Hi [PERSON_NAME], We’re still available on [DATE] to handle your [GEOGRAPHIC_DA…"
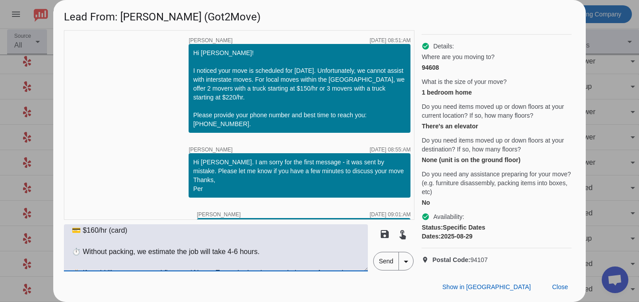
scroll to position [218, 0]
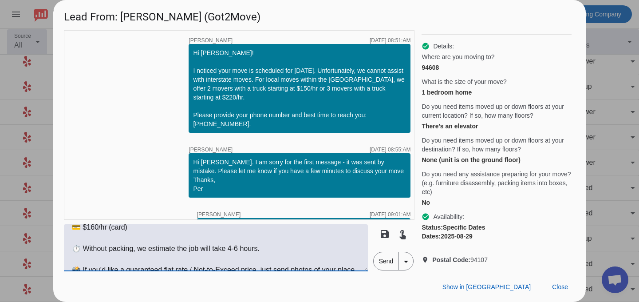
click at [260, 251] on textarea "Hi [PERSON_NAME], We’re still available on [DATE] to handle your [GEOGRAPHIC_DA…" at bounding box center [216, 247] width 304 height 47
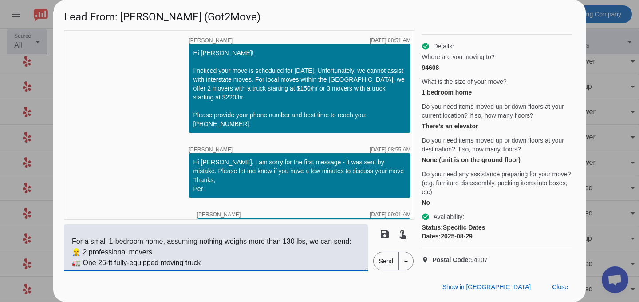
scroll to position [266, 0]
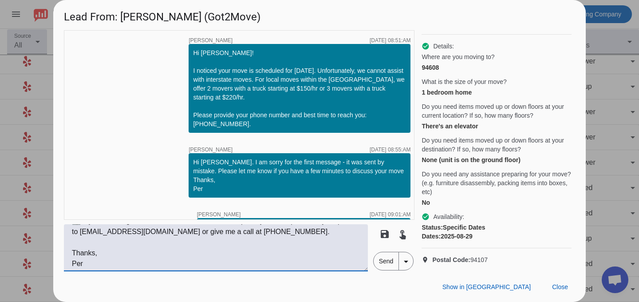
click at [382, 262] on span "Send" at bounding box center [386, 261] width 25 height 18
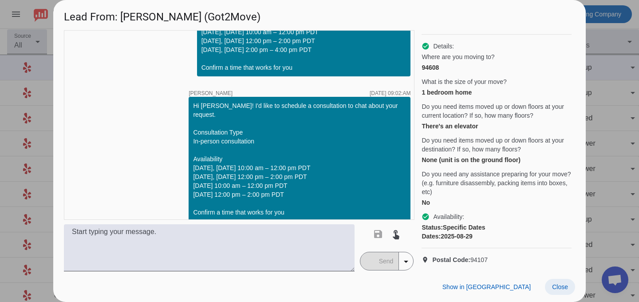
scroll to position [562, 0]
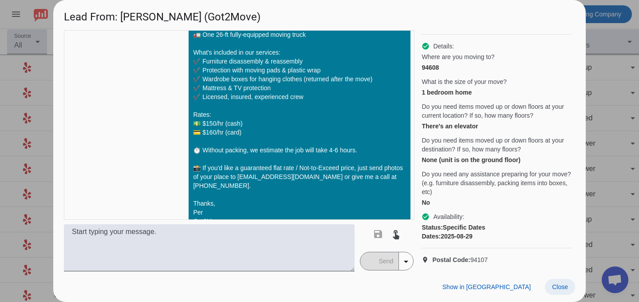
click at [559, 286] on span "Close" at bounding box center [560, 286] width 16 height 7
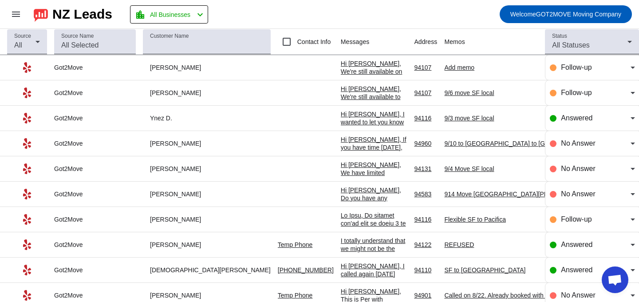
click at [341, 65] on div "Hi [PERSON_NAME], We're still available on [DATE] to handle your [GEOGRAPHIC_DA…" at bounding box center [374, 252] width 67 height 384
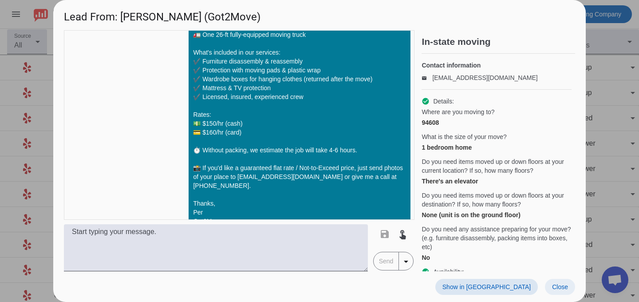
click at [559, 287] on span "Close" at bounding box center [560, 286] width 16 height 7
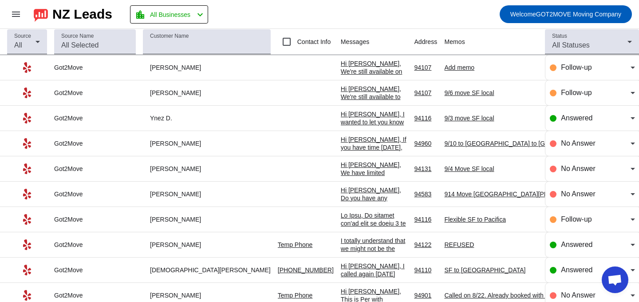
click at [444, 73] on td "Add memo" at bounding box center [514, 67] width 140 height 25
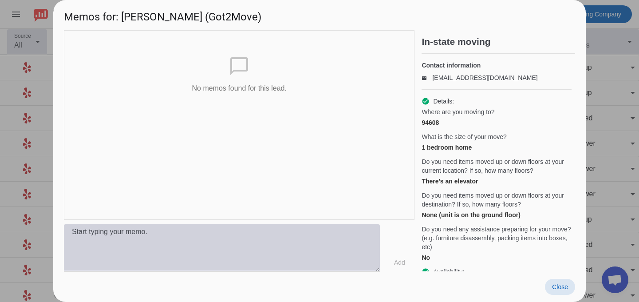
click at [232, 264] on textarea at bounding box center [222, 247] width 316 height 47
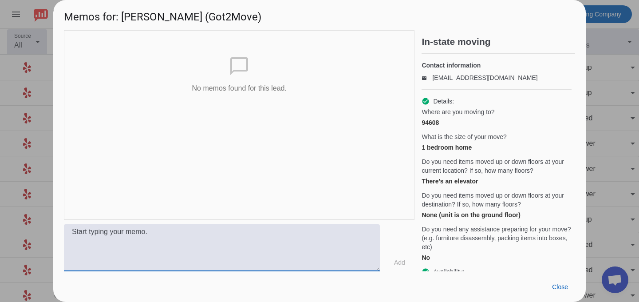
click at [238, 248] on textarea at bounding box center [222, 247] width 316 height 47
type textarea "8/29 move SF to [GEOGRAPHIC_DATA]"
click at [398, 268] on span at bounding box center [399, 262] width 28 height 16
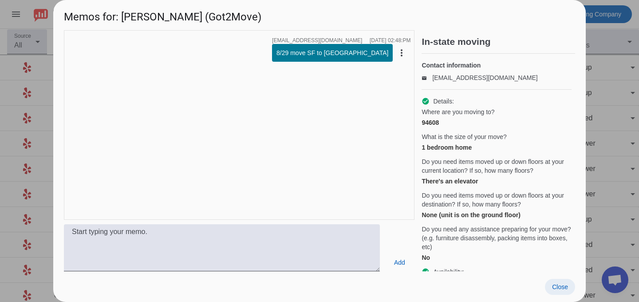
click at [558, 293] on span at bounding box center [560, 287] width 30 height 16
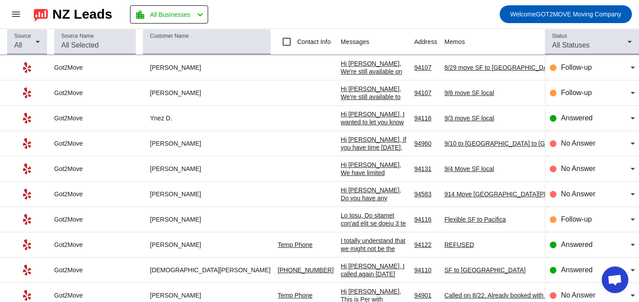
click at [341, 61] on div "Hi [PERSON_NAME], We're still available on [DATE] to handle your [GEOGRAPHIC_DA…" at bounding box center [374, 252] width 67 height 384
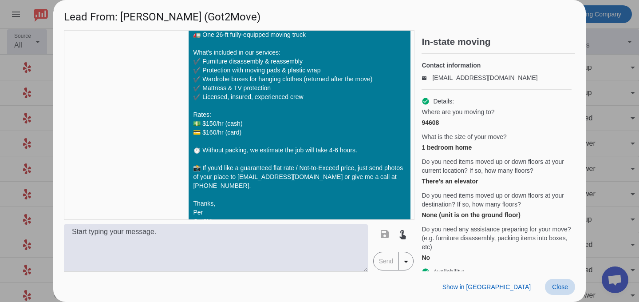
click at [556, 280] on span at bounding box center [560, 287] width 30 height 16
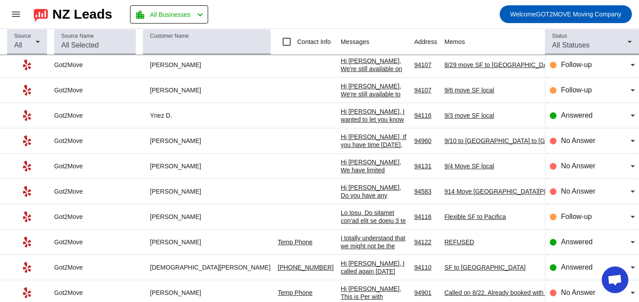
scroll to position [0, 0]
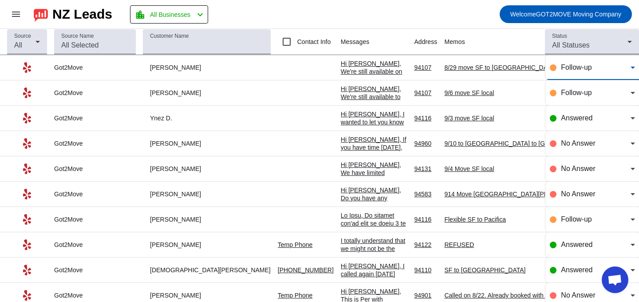
click at [570, 71] on span "Follow-up" at bounding box center [576, 67] width 31 height 8
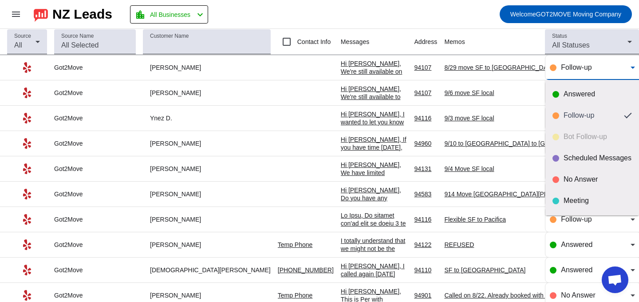
click at [488, 97] on div at bounding box center [319, 151] width 639 height 302
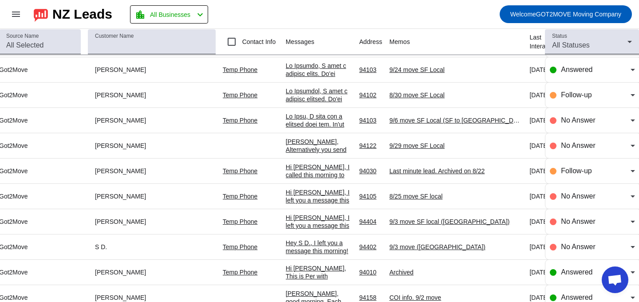
scroll to position [310, 55]
